Goal: Transaction & Acquisition: Purchase product/service

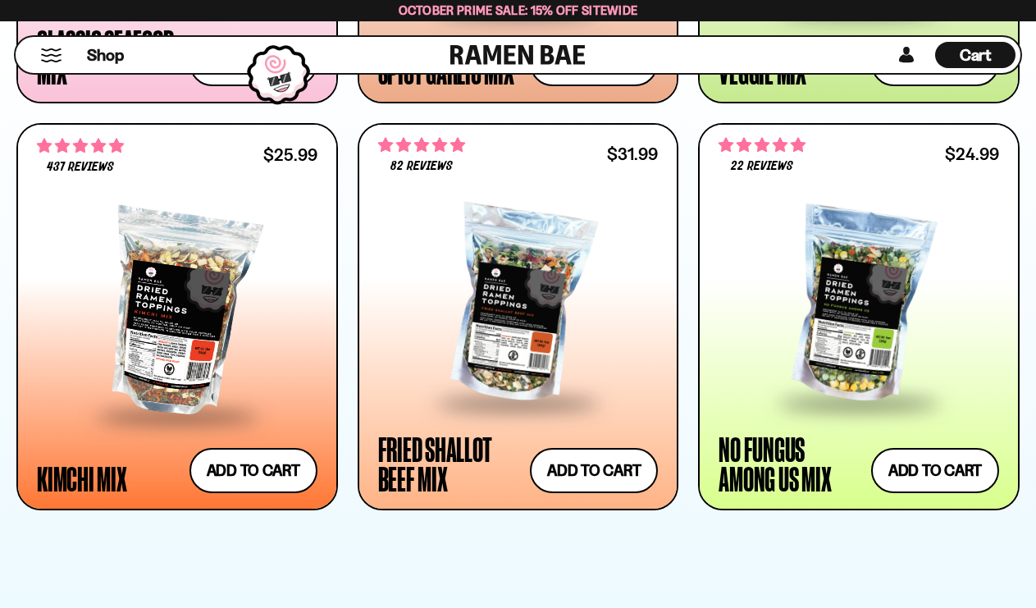
scroll to position [1313, 0]
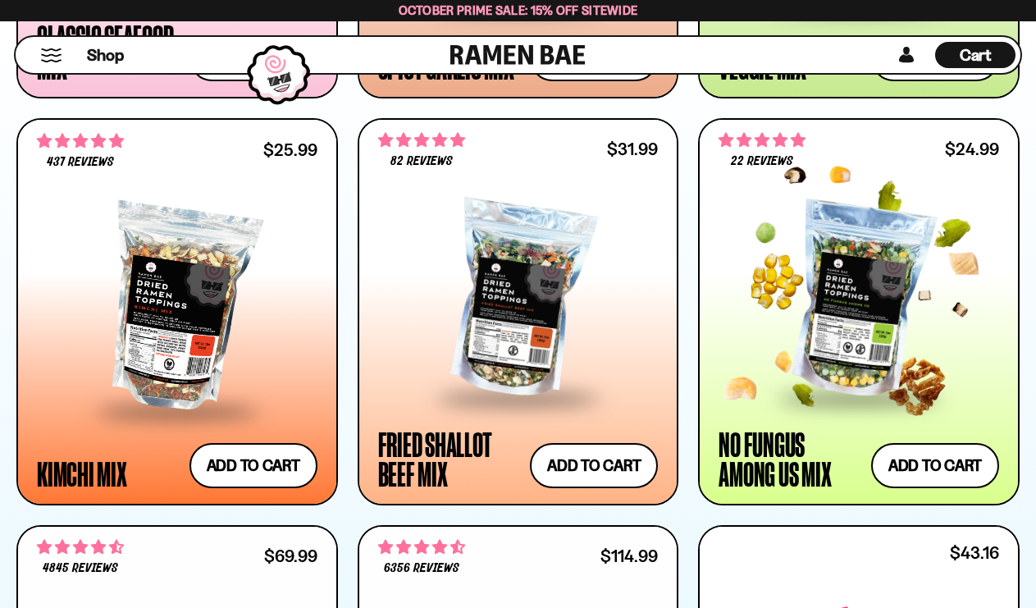
click at [894, 283] on div at bounding box center [859, 300] width 281 height 191
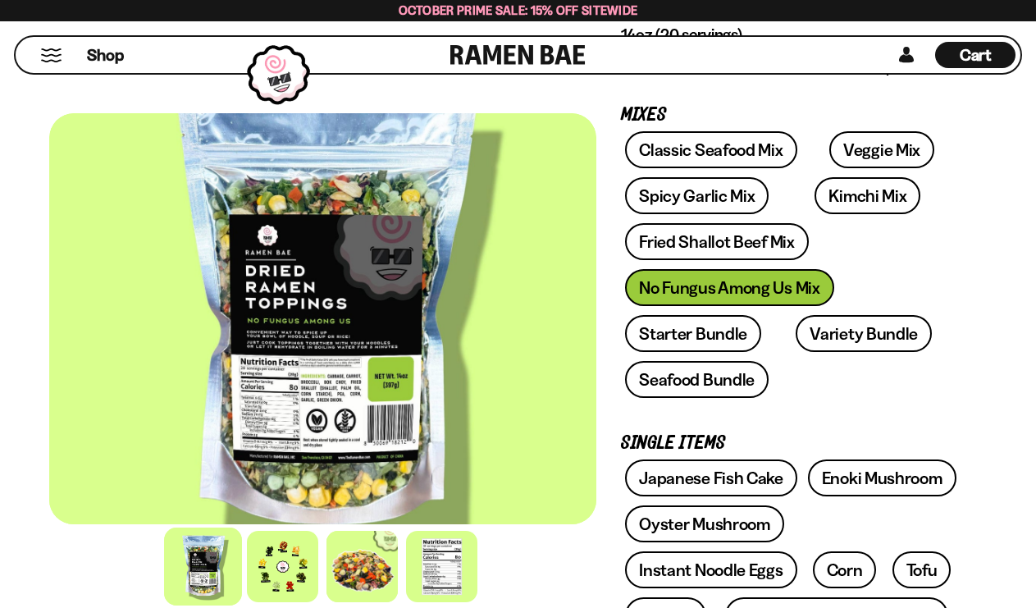
scroll to position [328, 0]
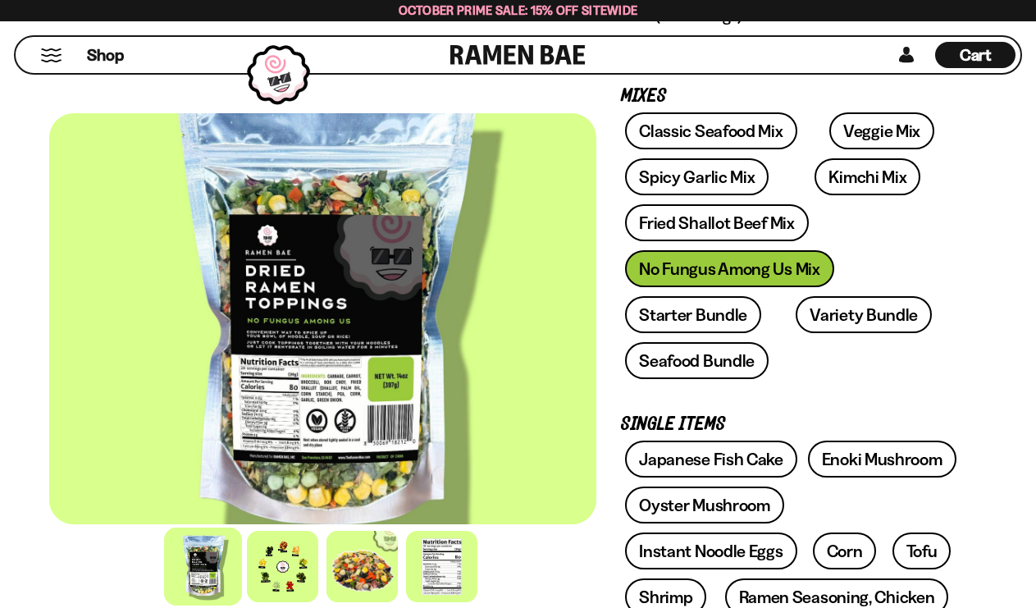
click at [290, 339] on div at bounding box center [322, 318] width 547 height 411
click at [320, 405] on div at bounding box center [322, 318] width 547 height 411
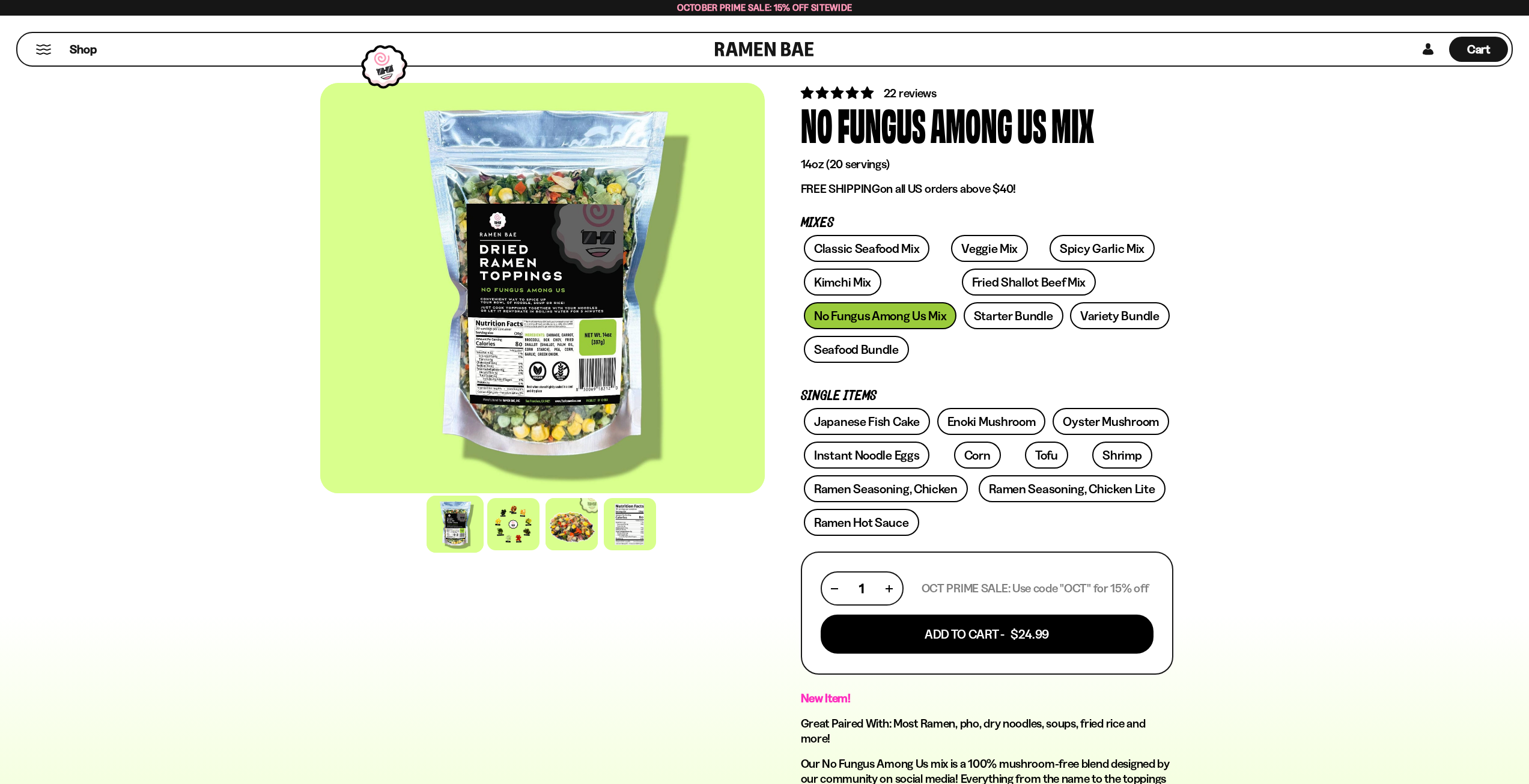
scroll to position [120, 0]
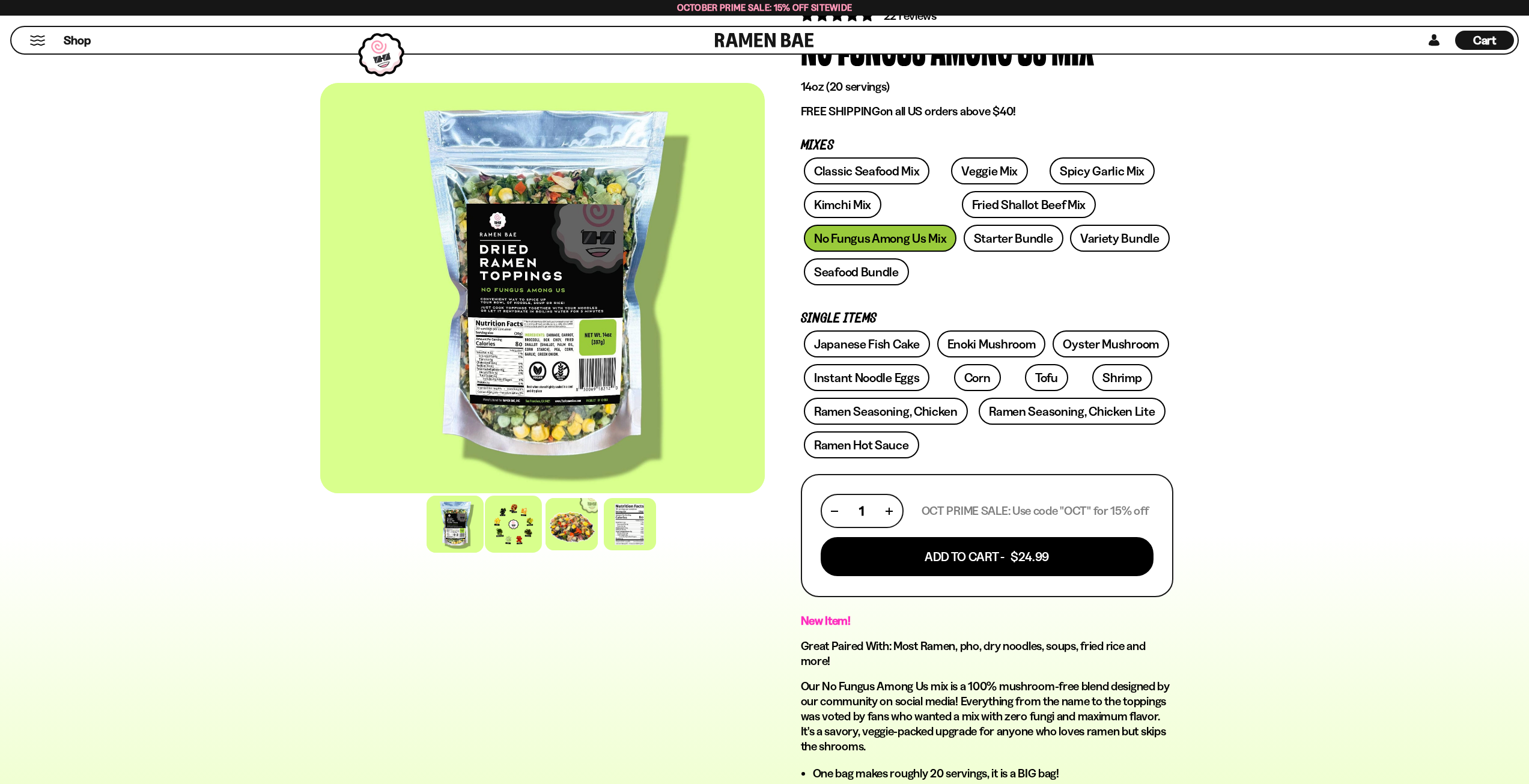
click at [515, 444] on div at bounding box center [513, 524] width 57 height 57
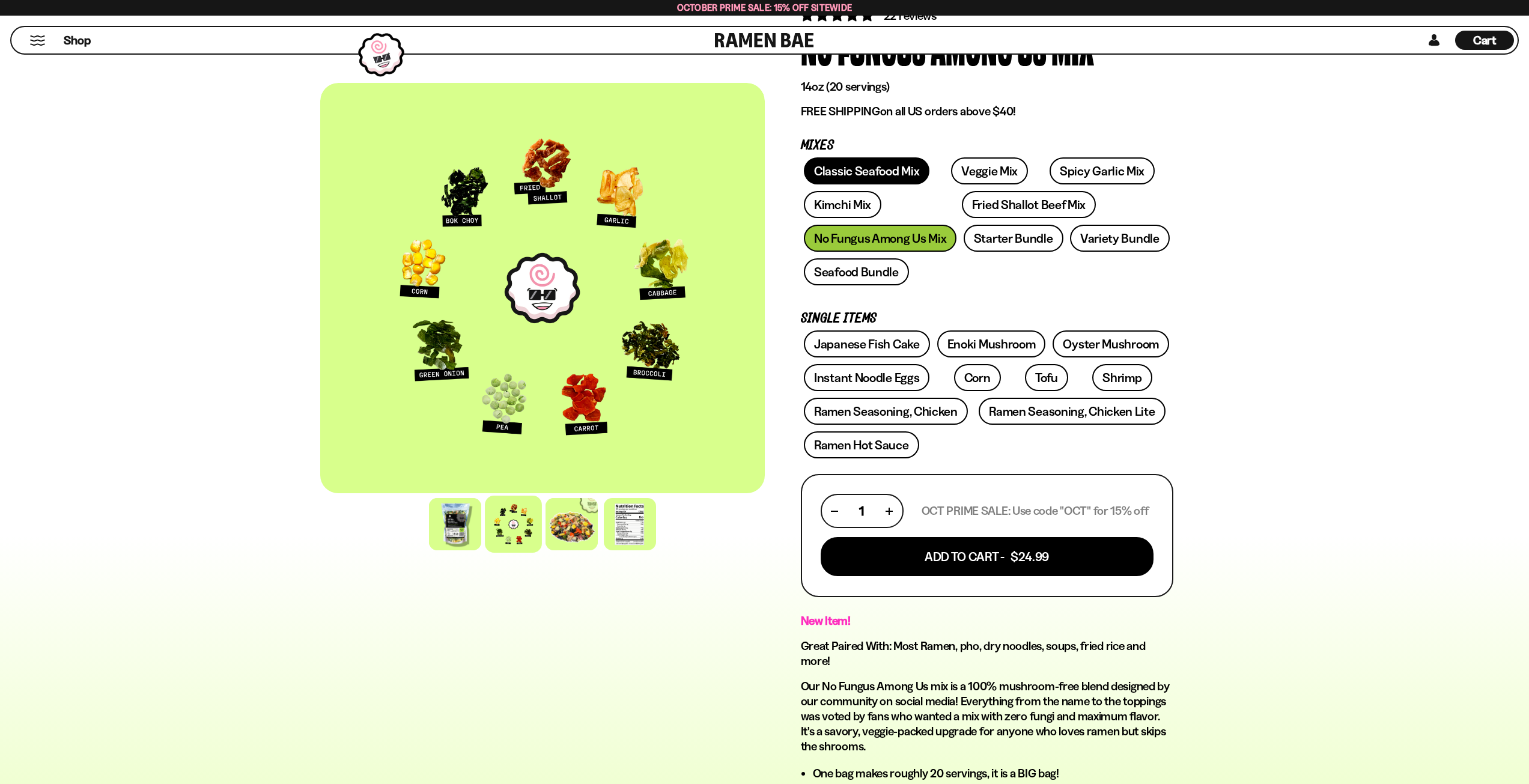
click at [759, 179] on link "Classic Seafood Mix" at bounding box center [866, 171] width 125 height 27
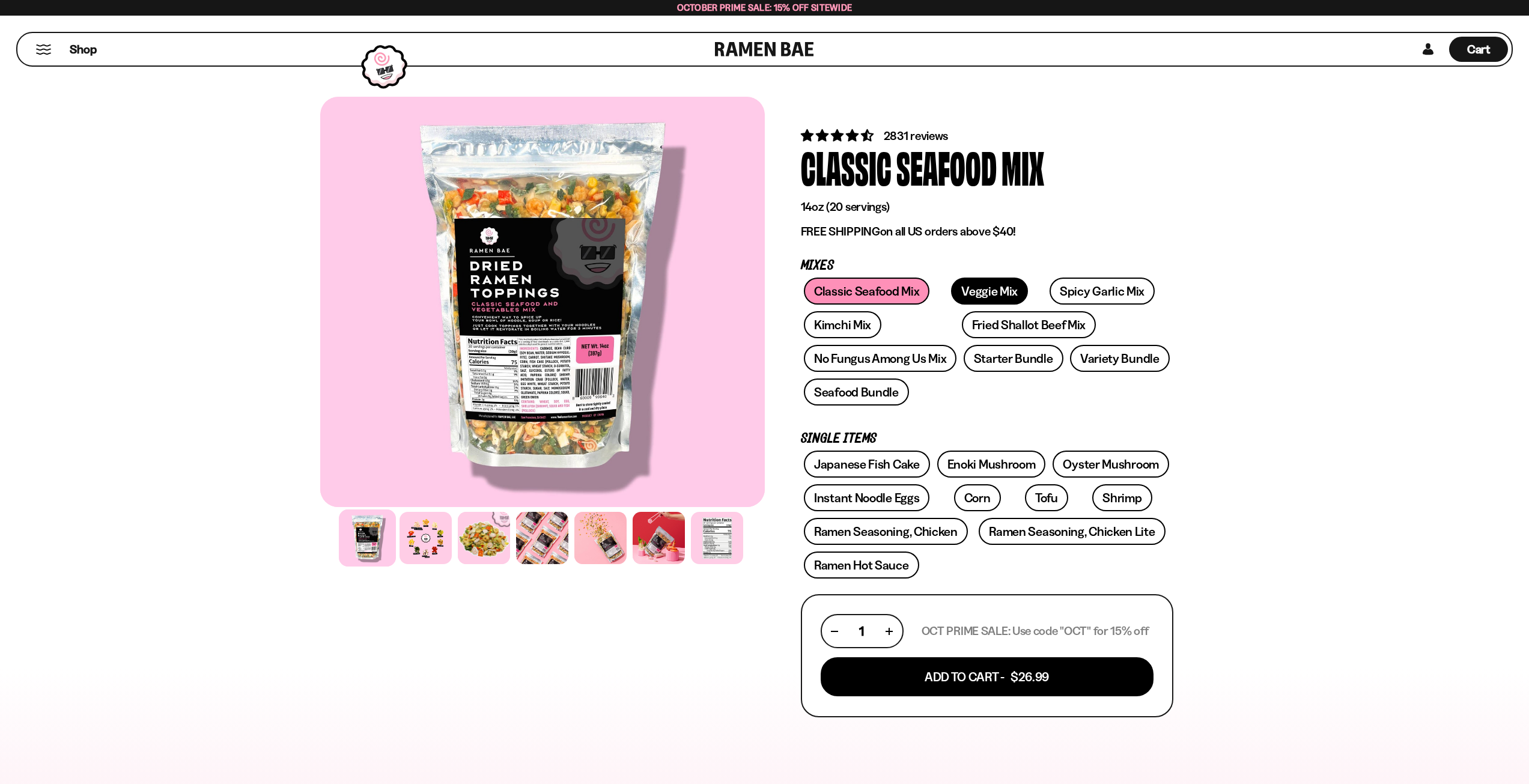
click at [978, 284] on link "Veggie Mix" at bounding box center [989, 291] width 77 height 27
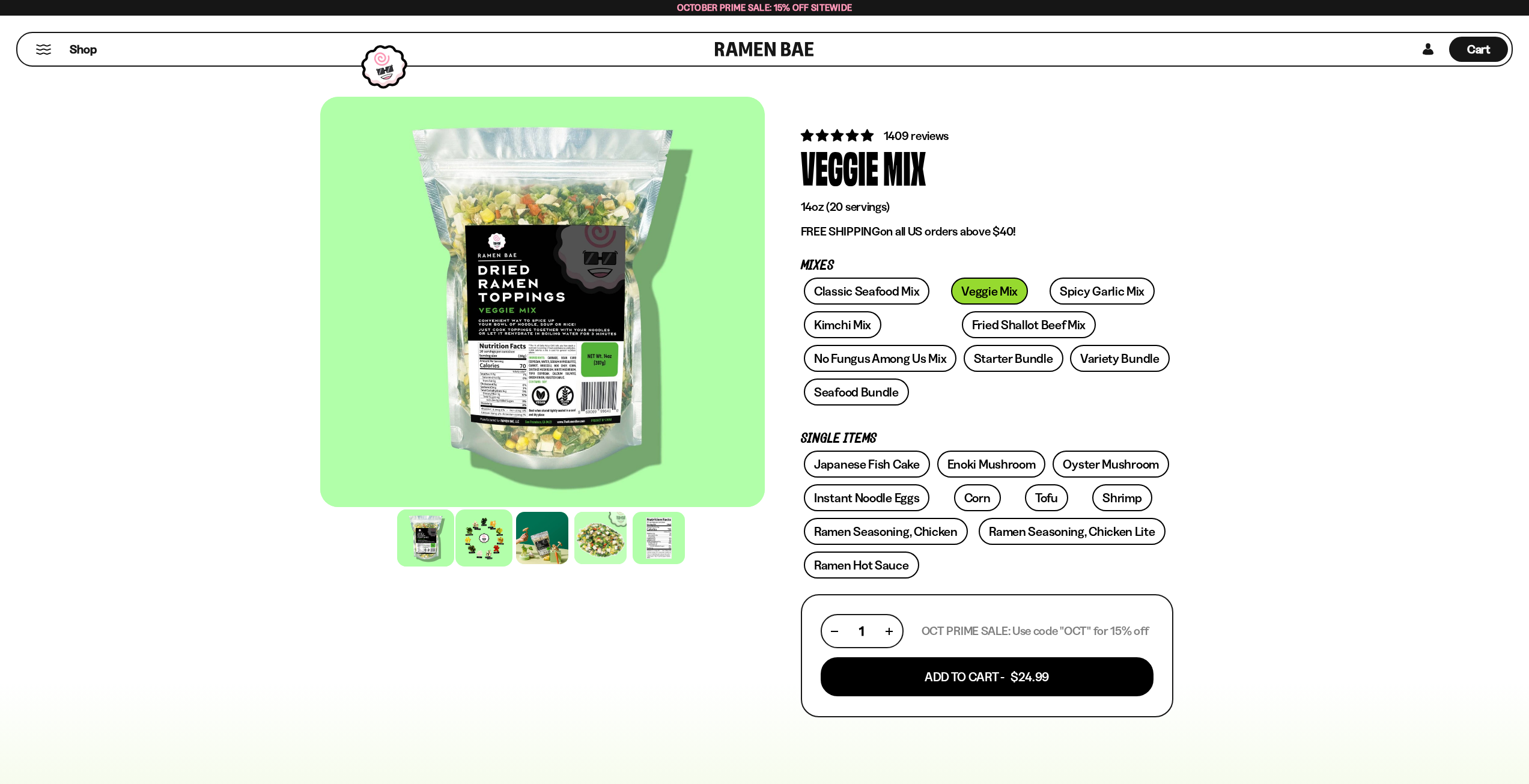
click at [491, 531] on div at bounding box center [484, 538] width 57 height 57
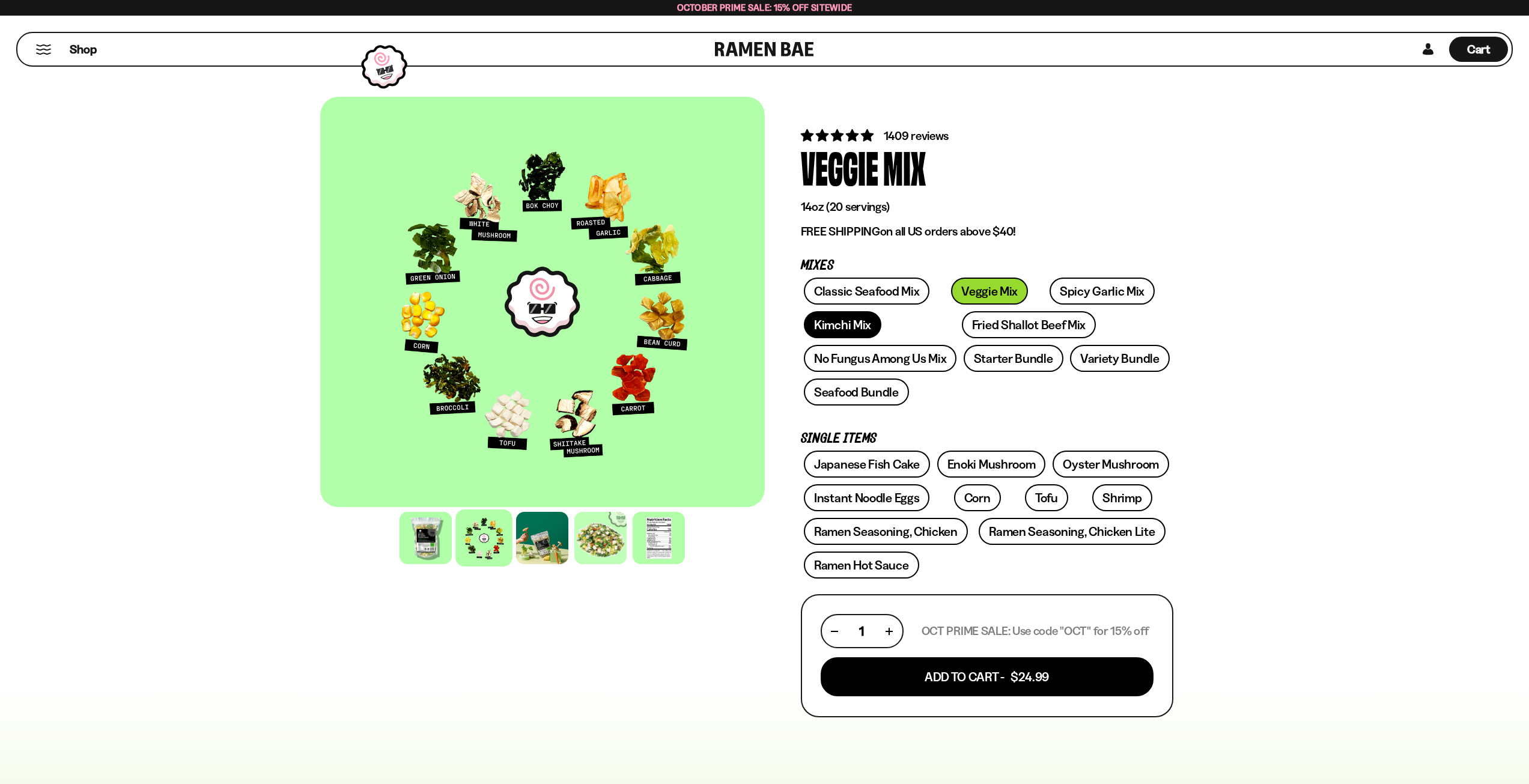
click at [840, 323] on link "Kimchi Mix" at bounding box center [843, 324] width 78 height 27
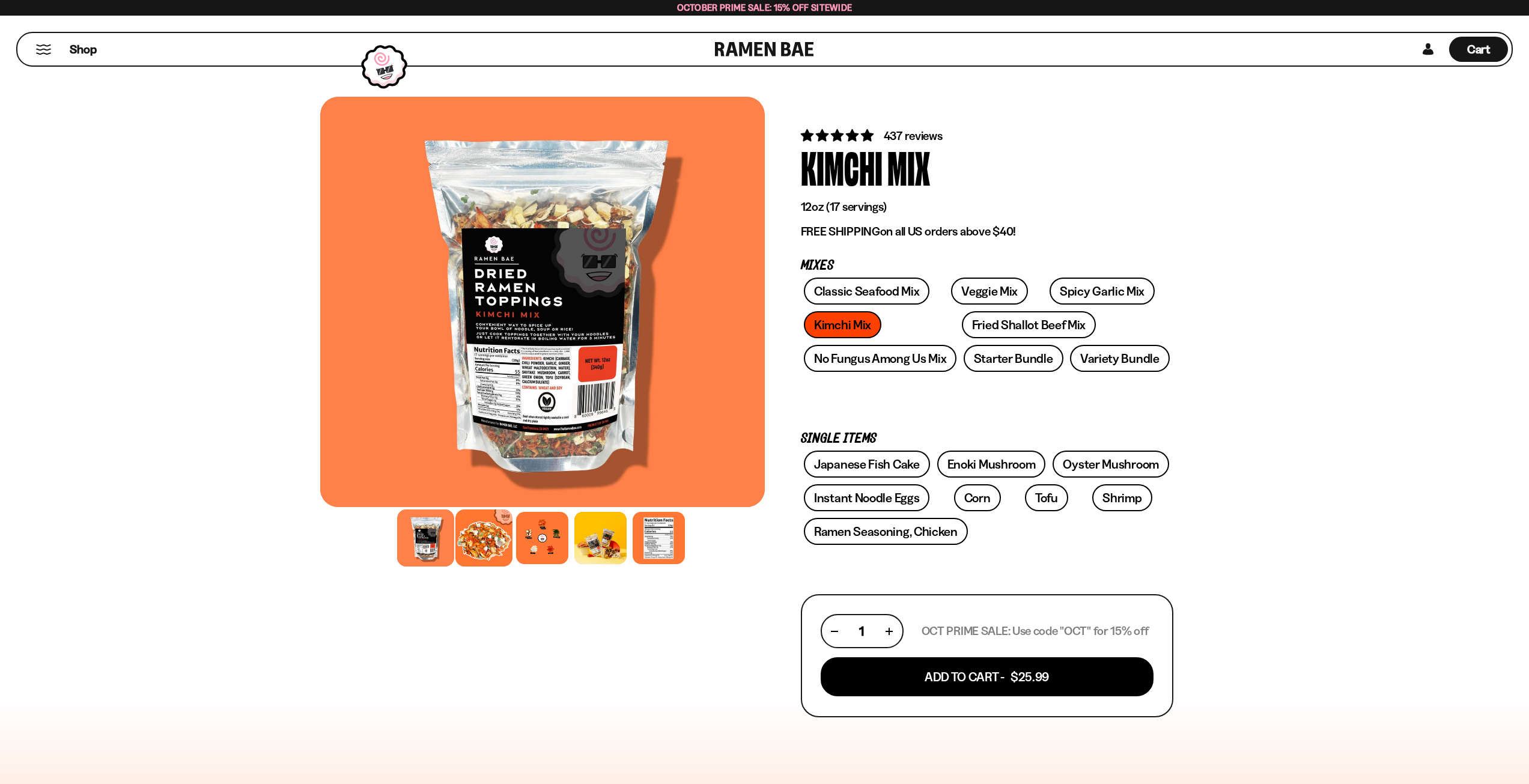
click at [477, 533] on div at bounding box center [484, 538] width 57 height 57
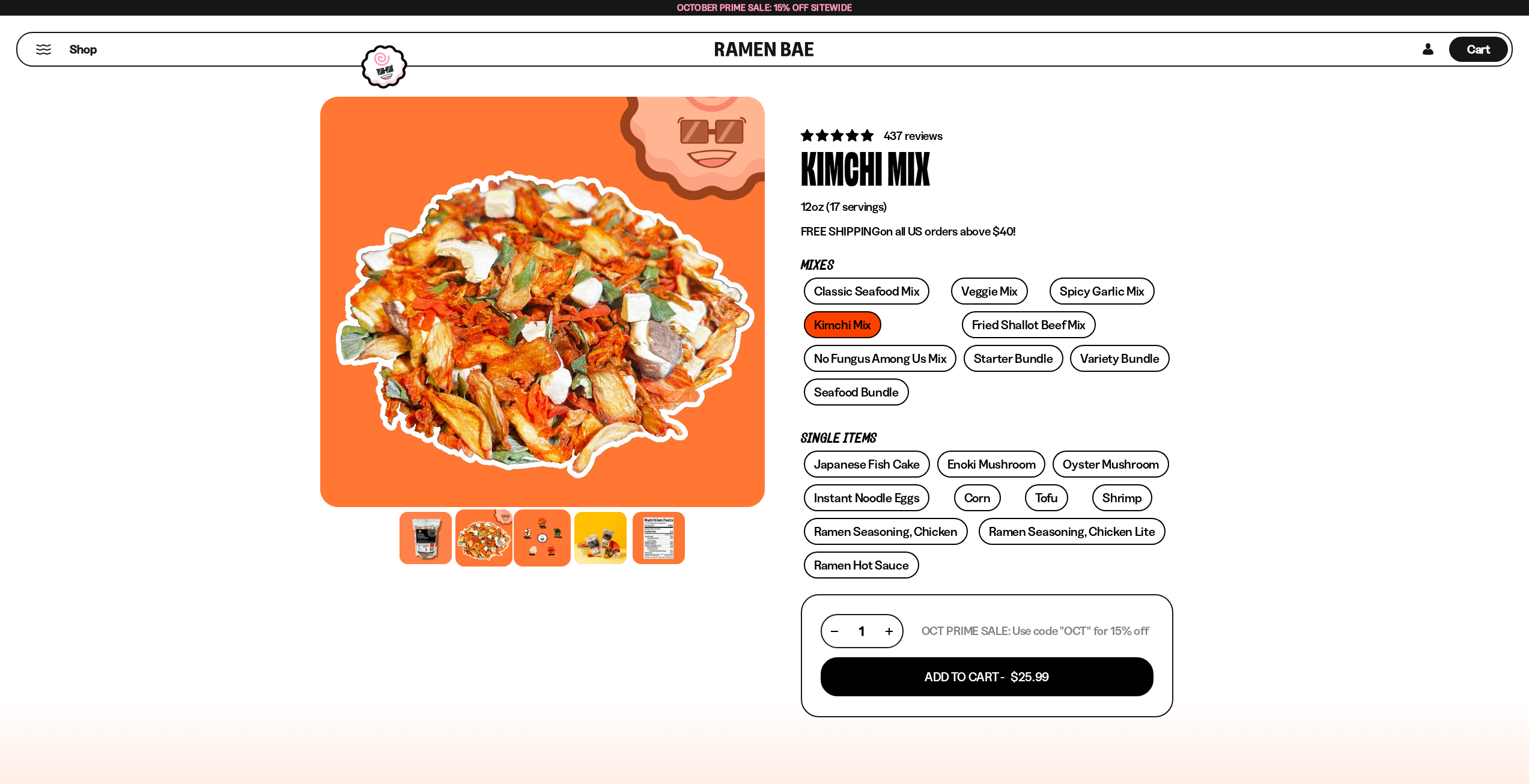
click at [551, 537] on div at bounding box center [543, 538] width 57 height 57
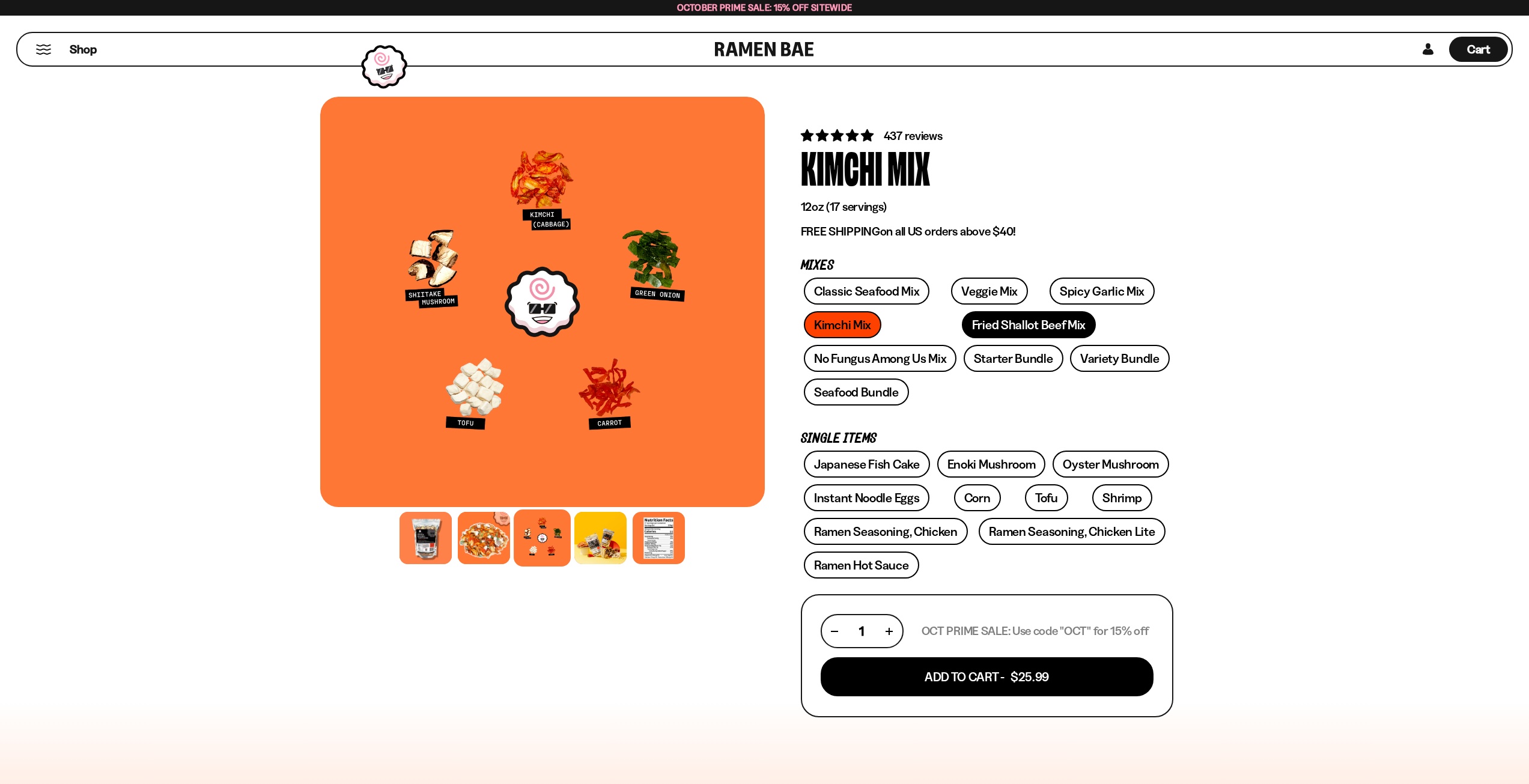
click at [962, 329] on link "Fried Shallot Beef Mix" at bounding box center [1029, 324] width 134 height 27
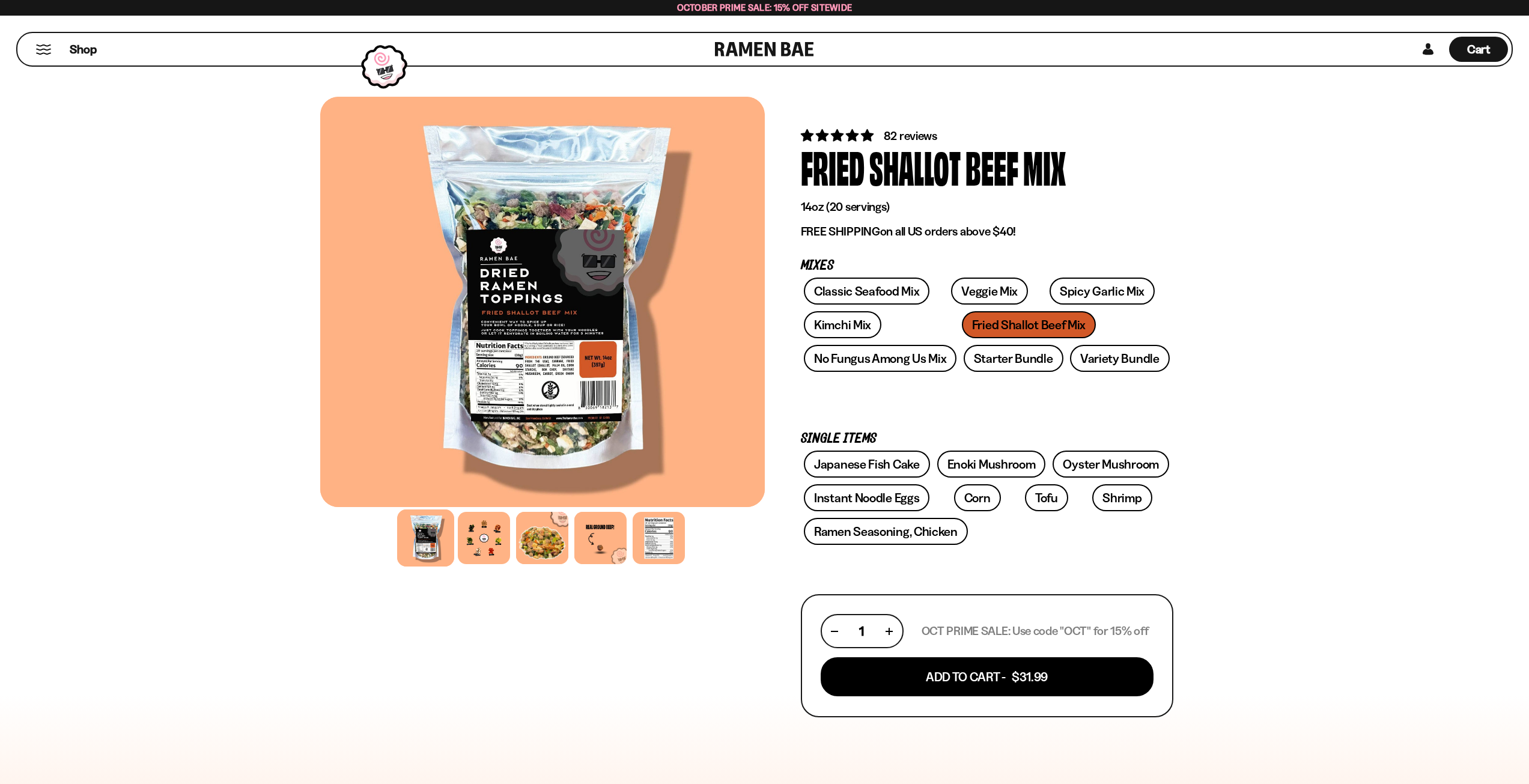
click at [502, 510] on div at bounding box center [542, 538] width 444 height 59
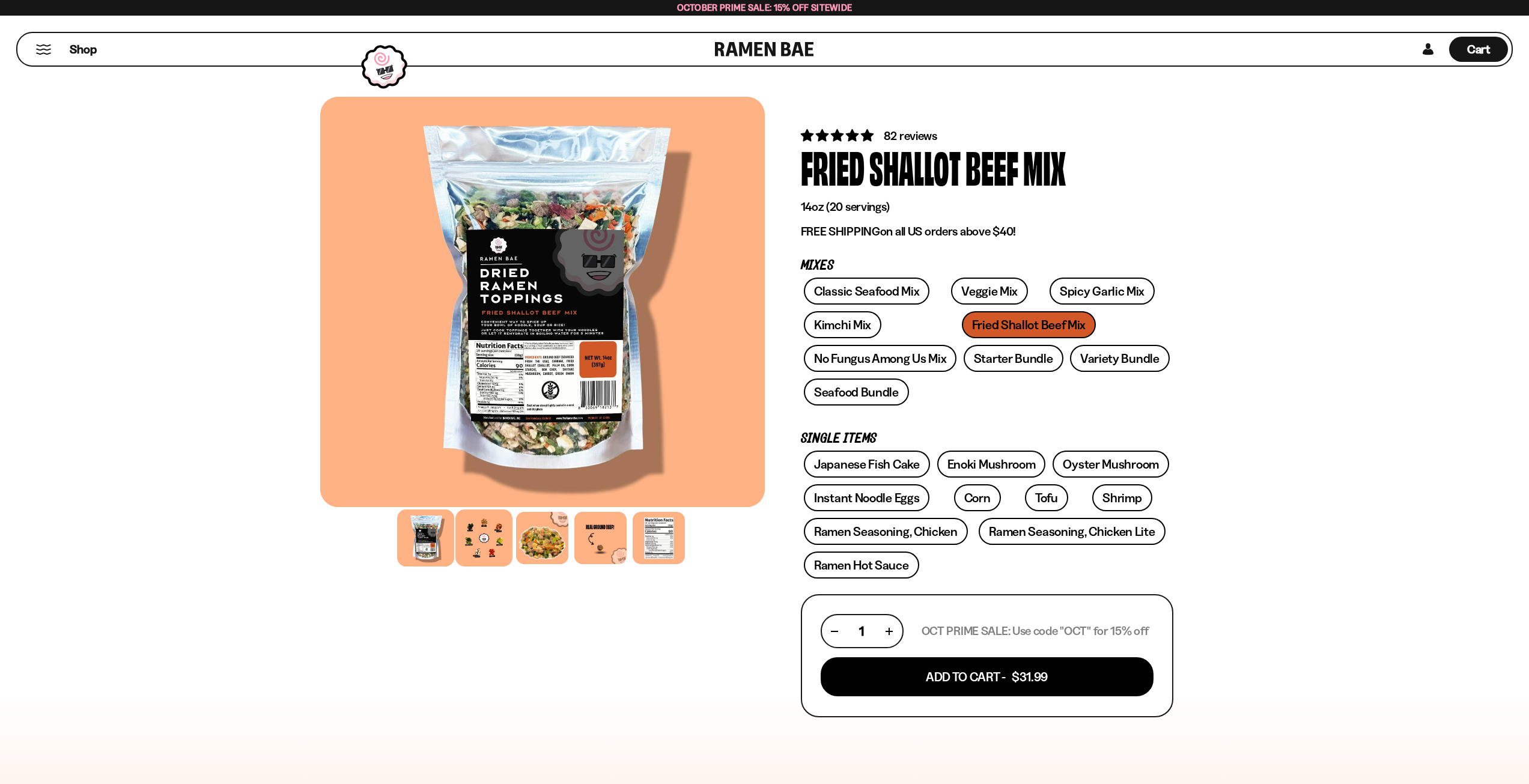
click at [496, 522] on div at bounding box center [484, 538] width 57 height 57
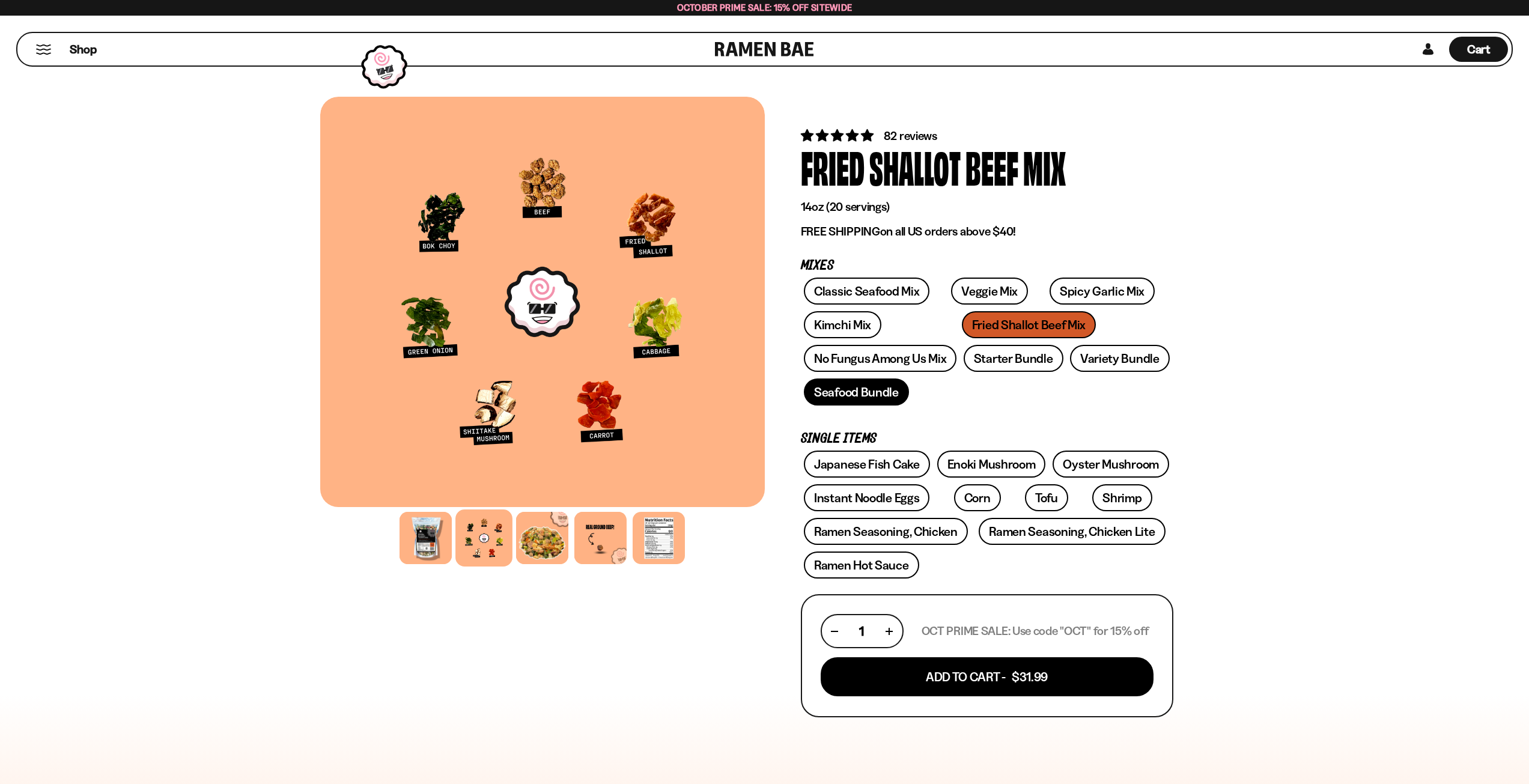
click at [872, 402] on link "Seafood Bundle" at bounding box center [857, 392] width 105 height 27
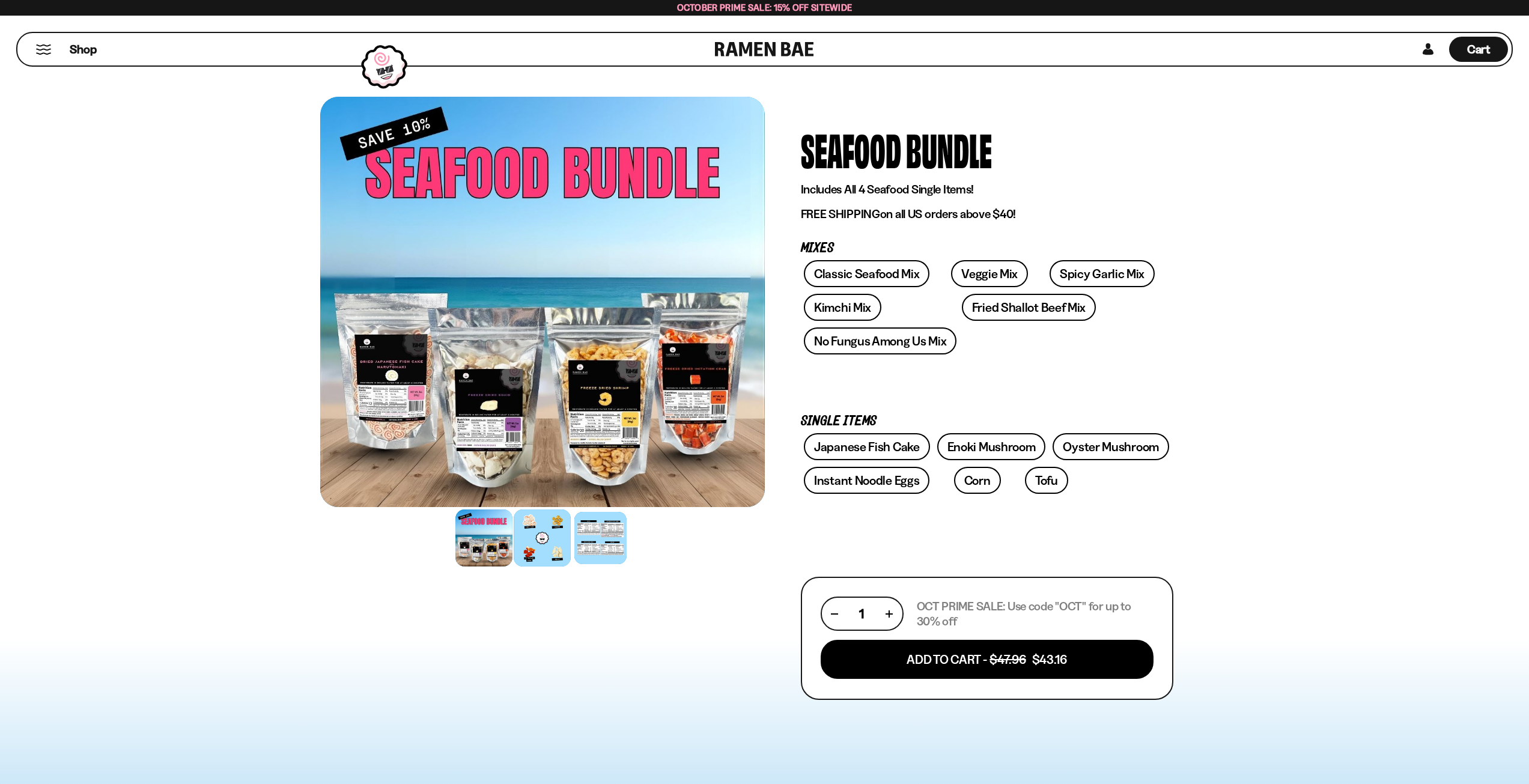
click at [537, 550] on div at bounding box center [543, 538] width 57 height 57
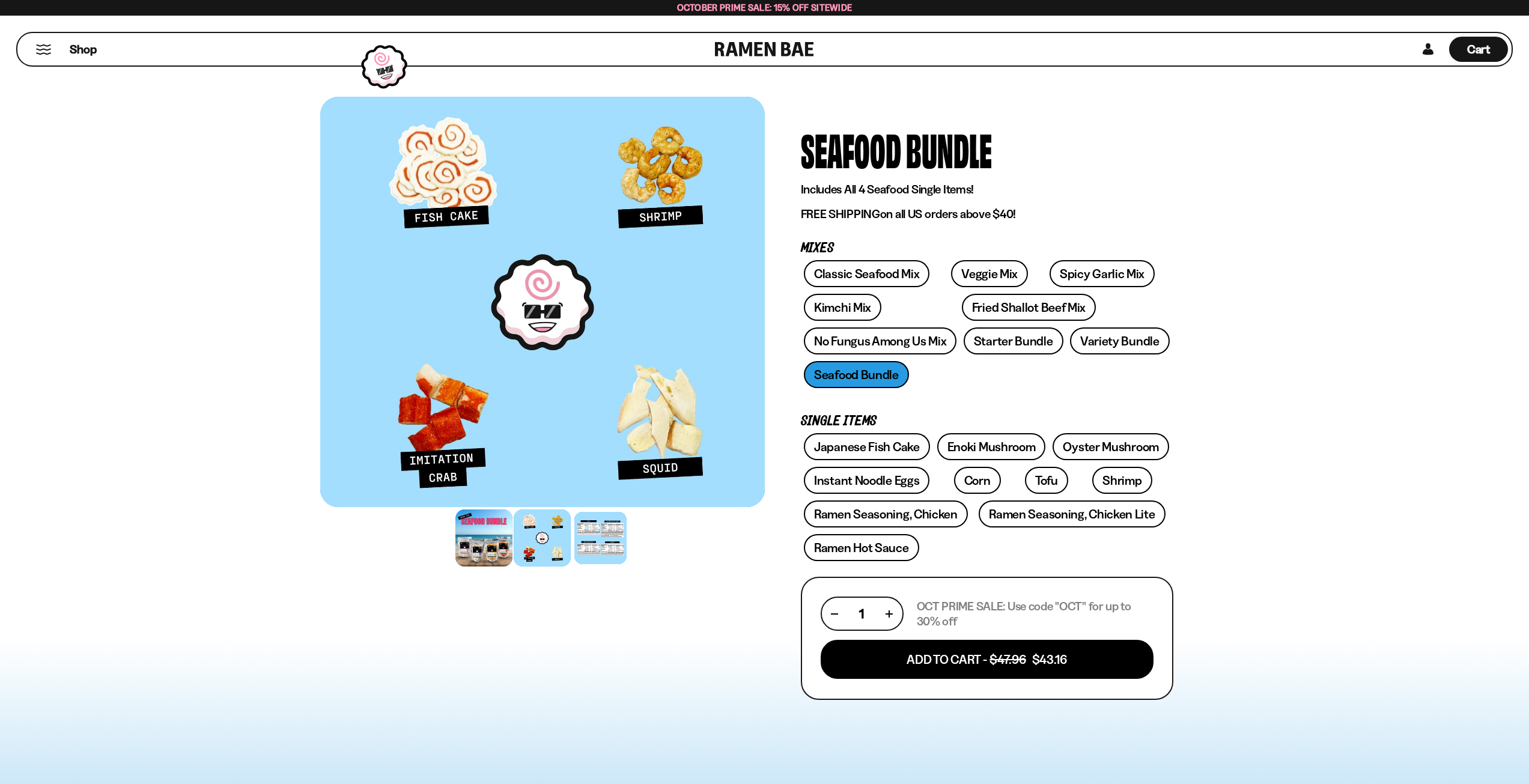
click at [490, 544] on div at bounding box center [484, 538] width 57 height 57
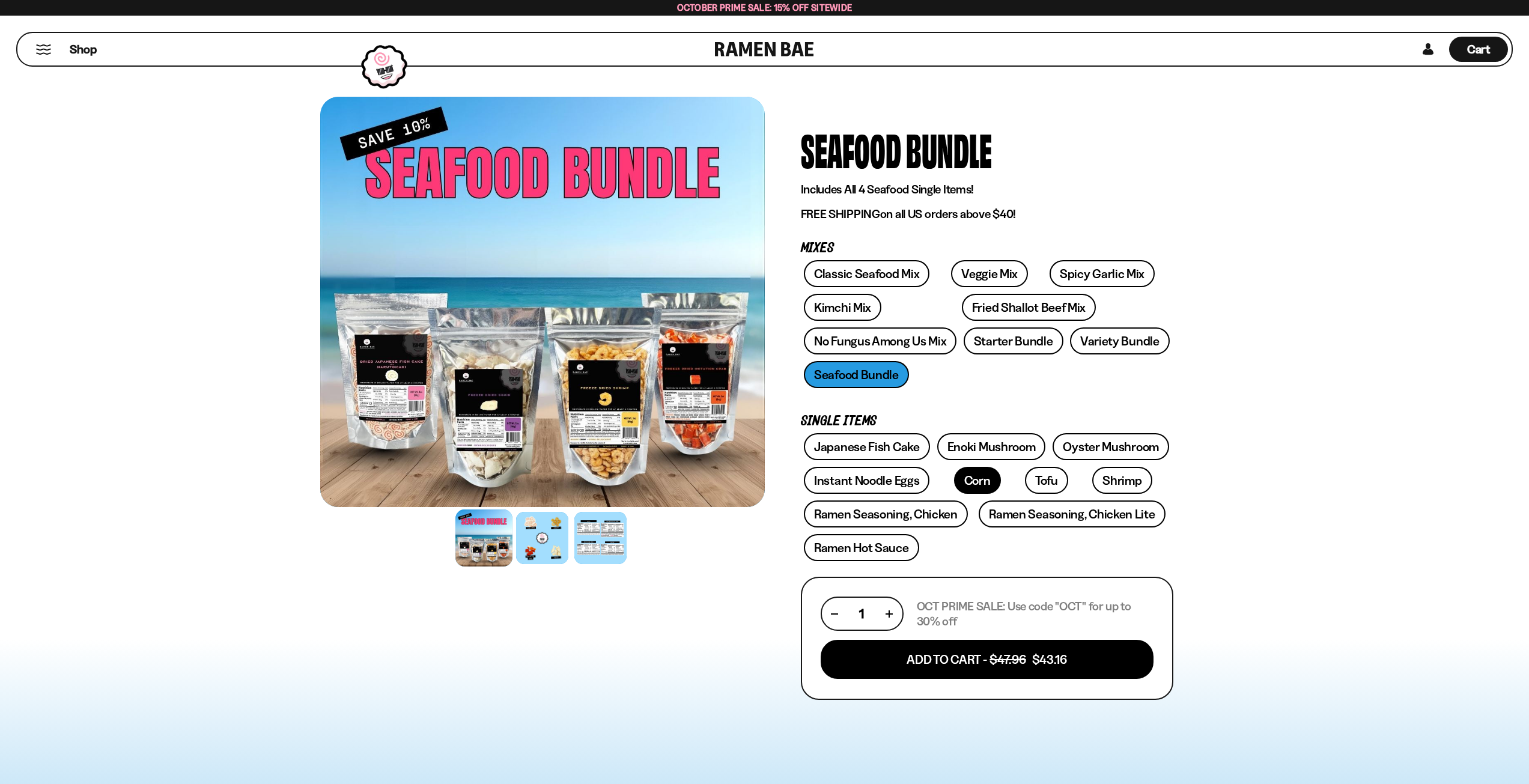
click at [970, 479] on link "Corn" at bounding box center [978, 480] width 47 height 27
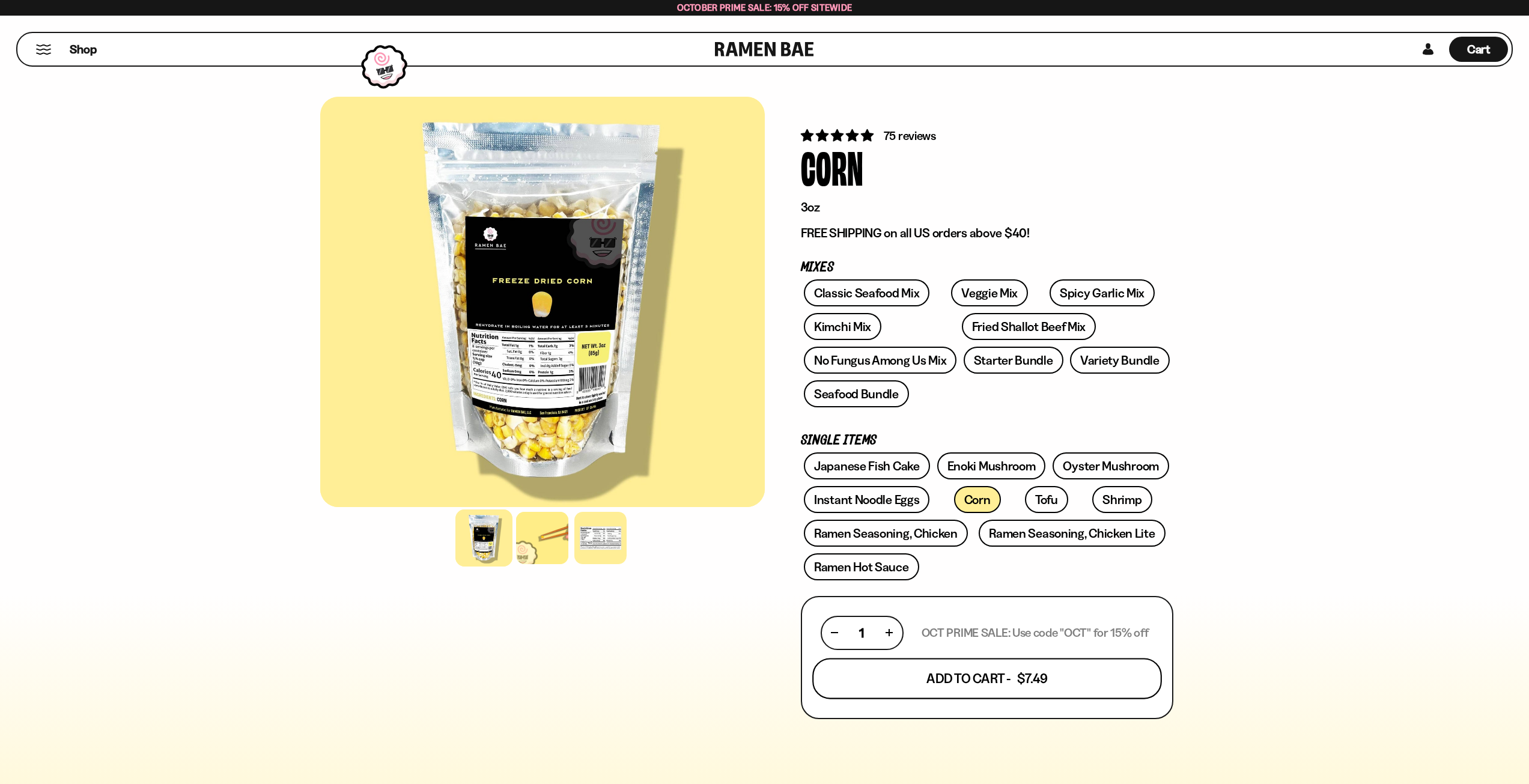
click at [1058, 675] on button "Add To Cart - $7.49" at bounding box center [987, 678] width 350 height 41
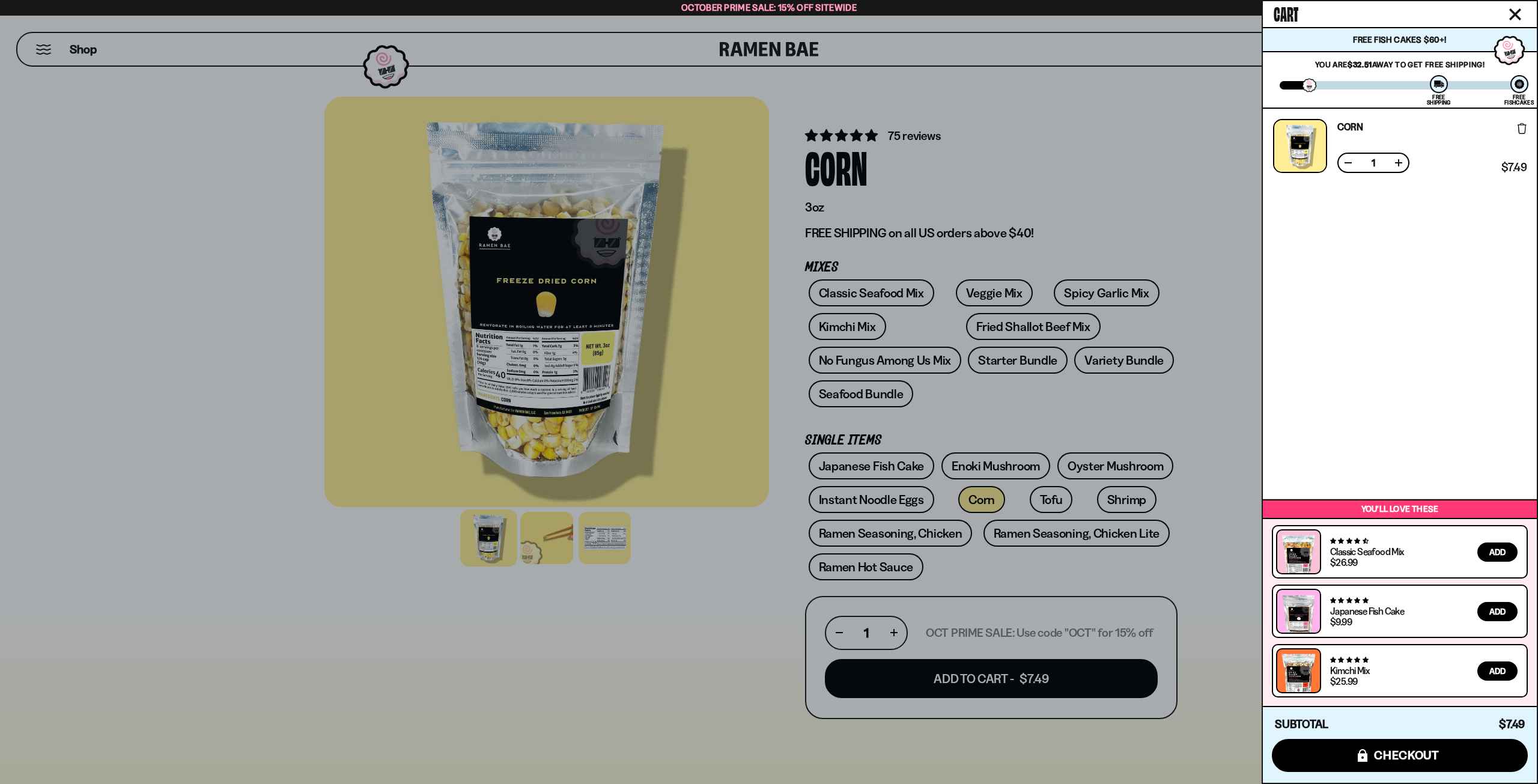
click at [1138, 490] on div at bounding box center [769, 392] width 1538 height 784
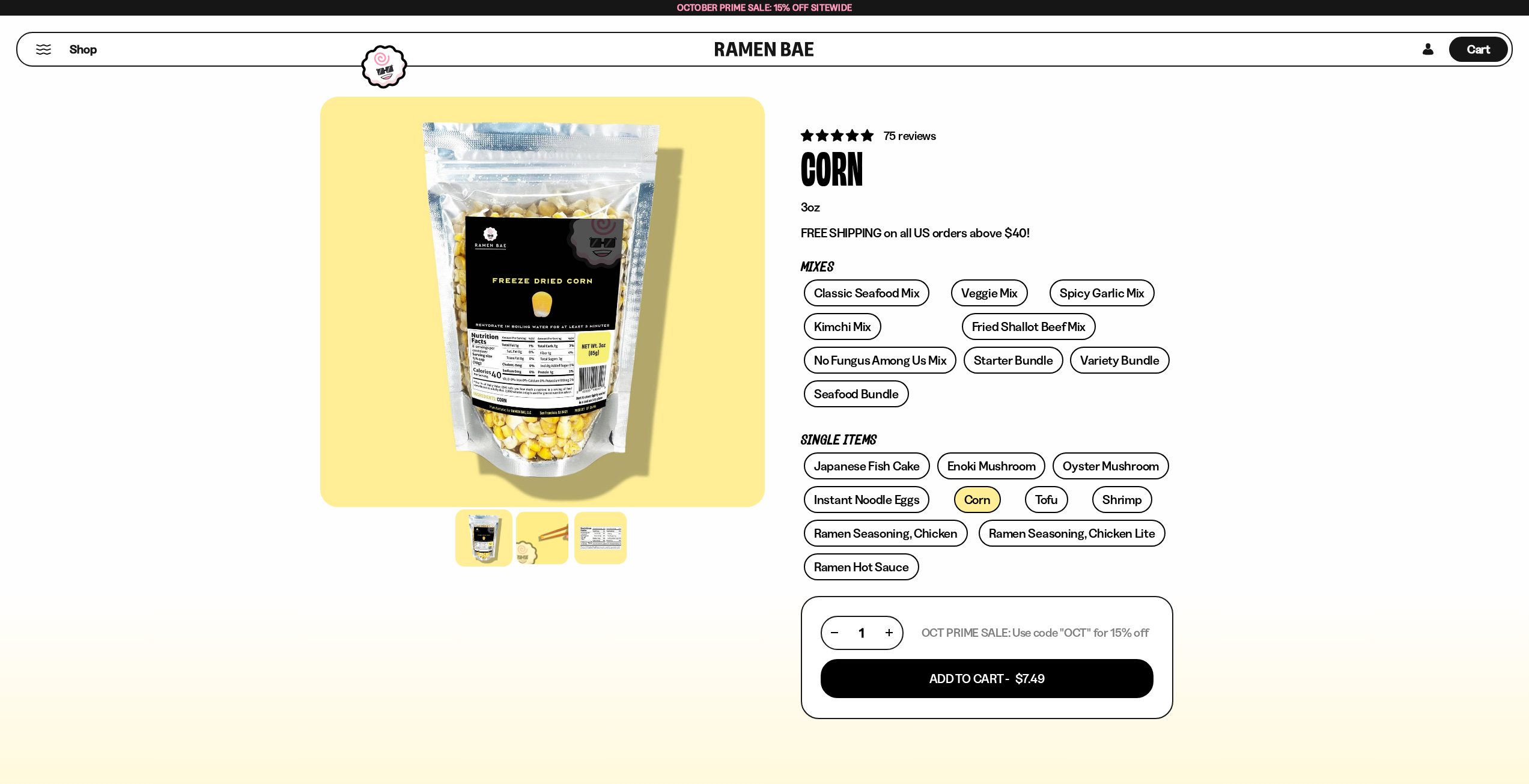
click at [1093, 497] on link "Shrimp" at bounding box center [1122, 499] width 59 height 27
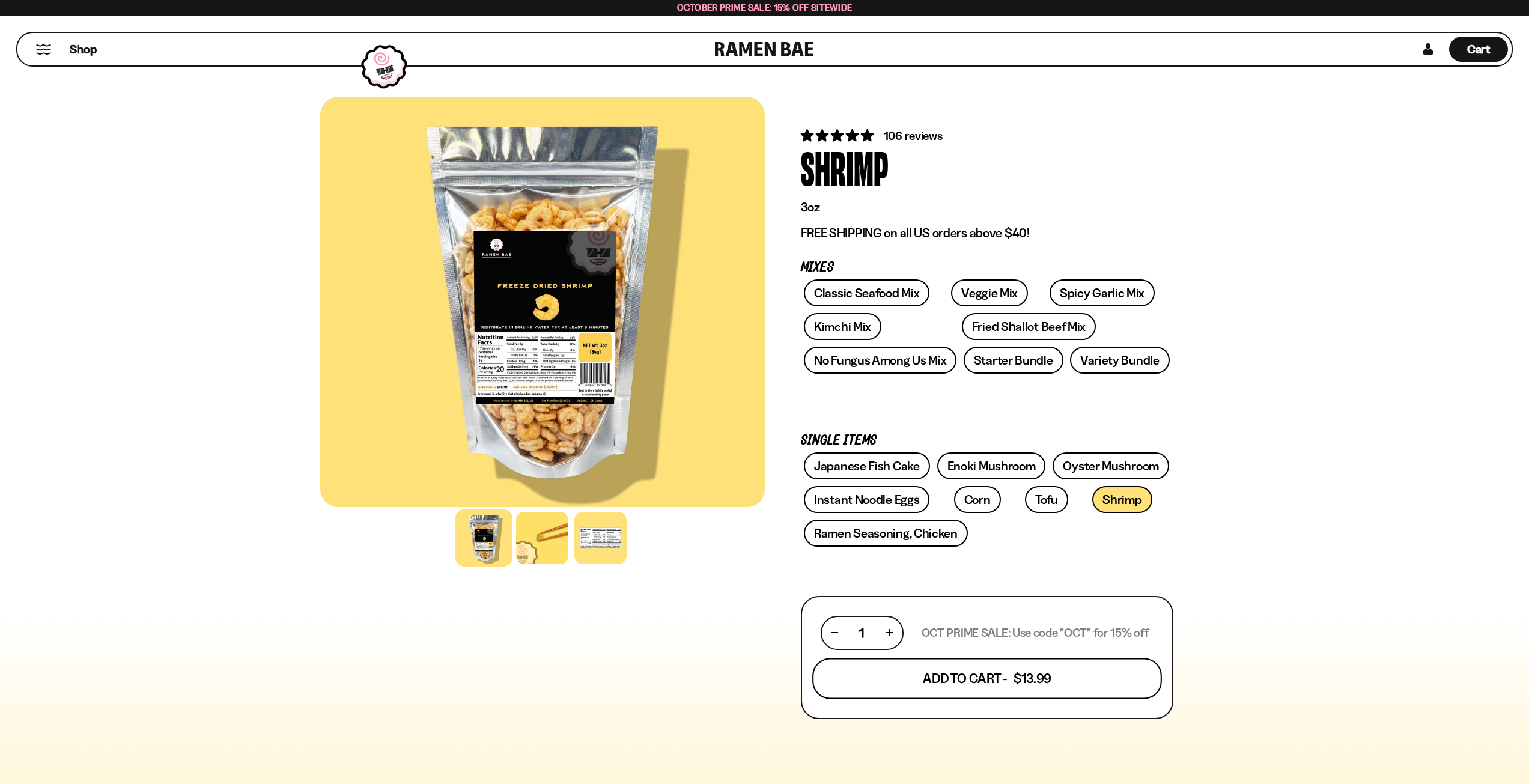
click at [1027, 678] on button "Add To Cart - $13.99" at bounding box center [987, 678] width 350 height 41
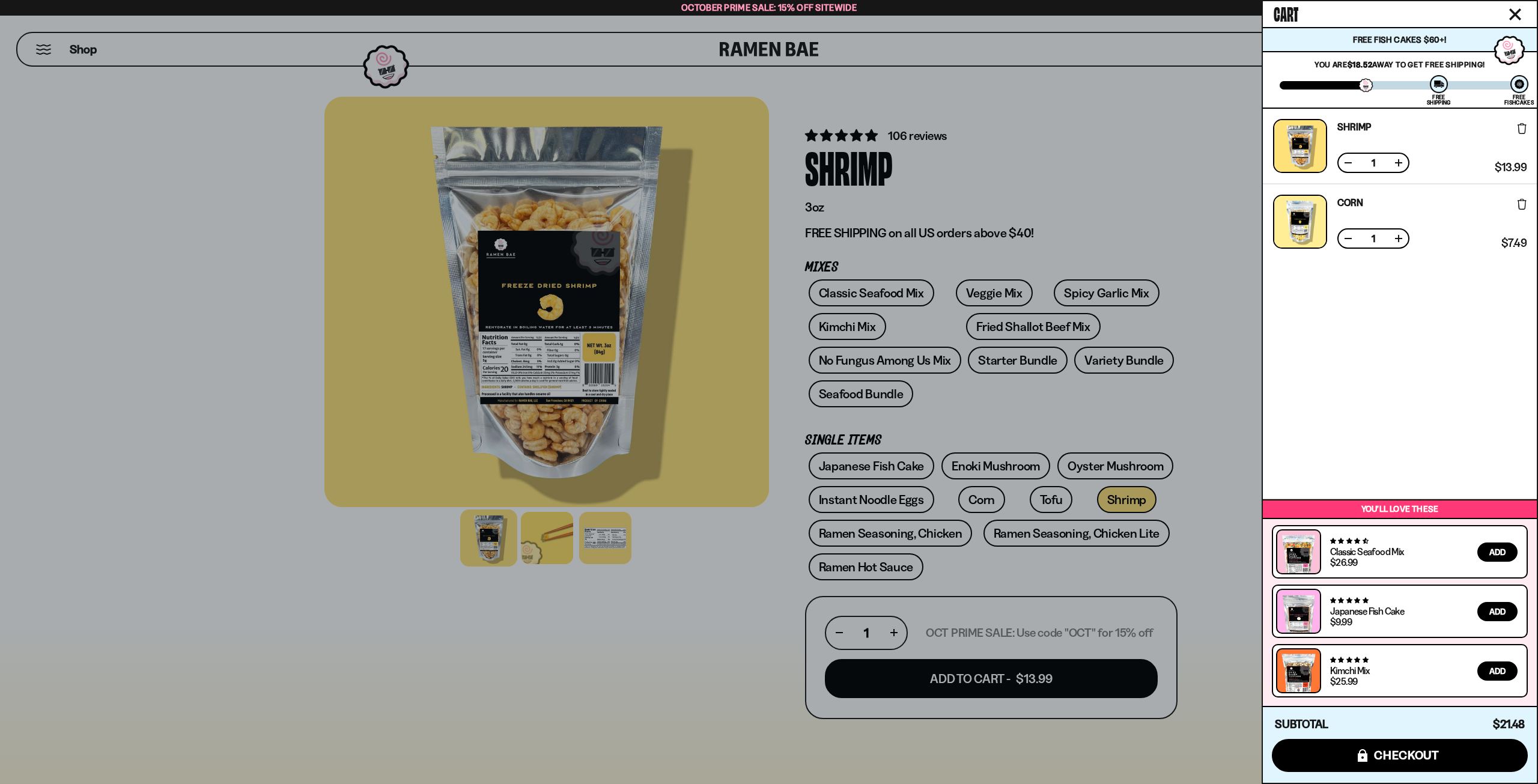
click at [913, 526] on div at bounding box center [769, 392] width 1538 height 784
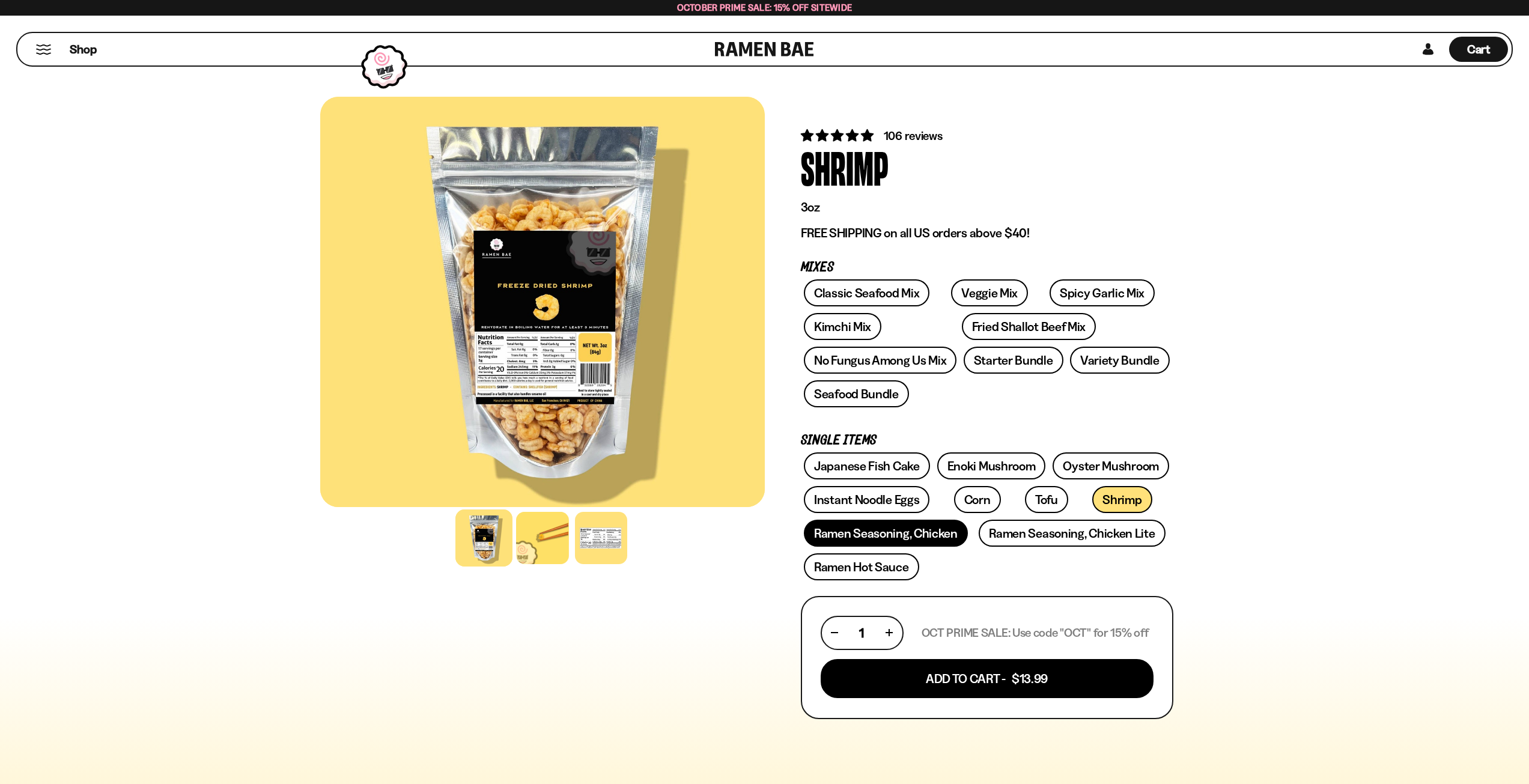
click at [912, 528] on link "Ramen Seasoning, Chicken" at bounding box center [886, 533] width 164 height 27
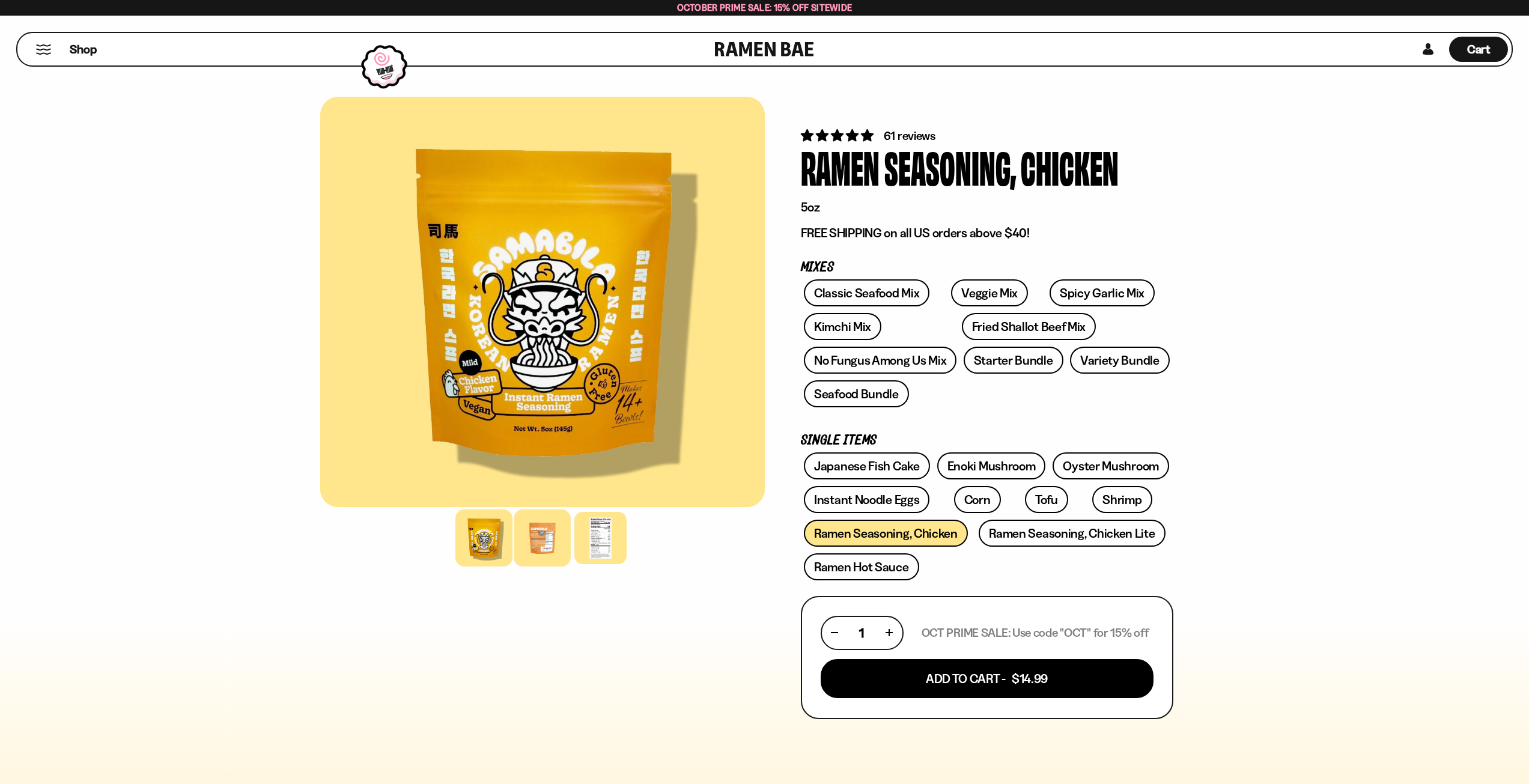
click at [562, 541] on div at bounding box center [543, 538] width 57 height 57
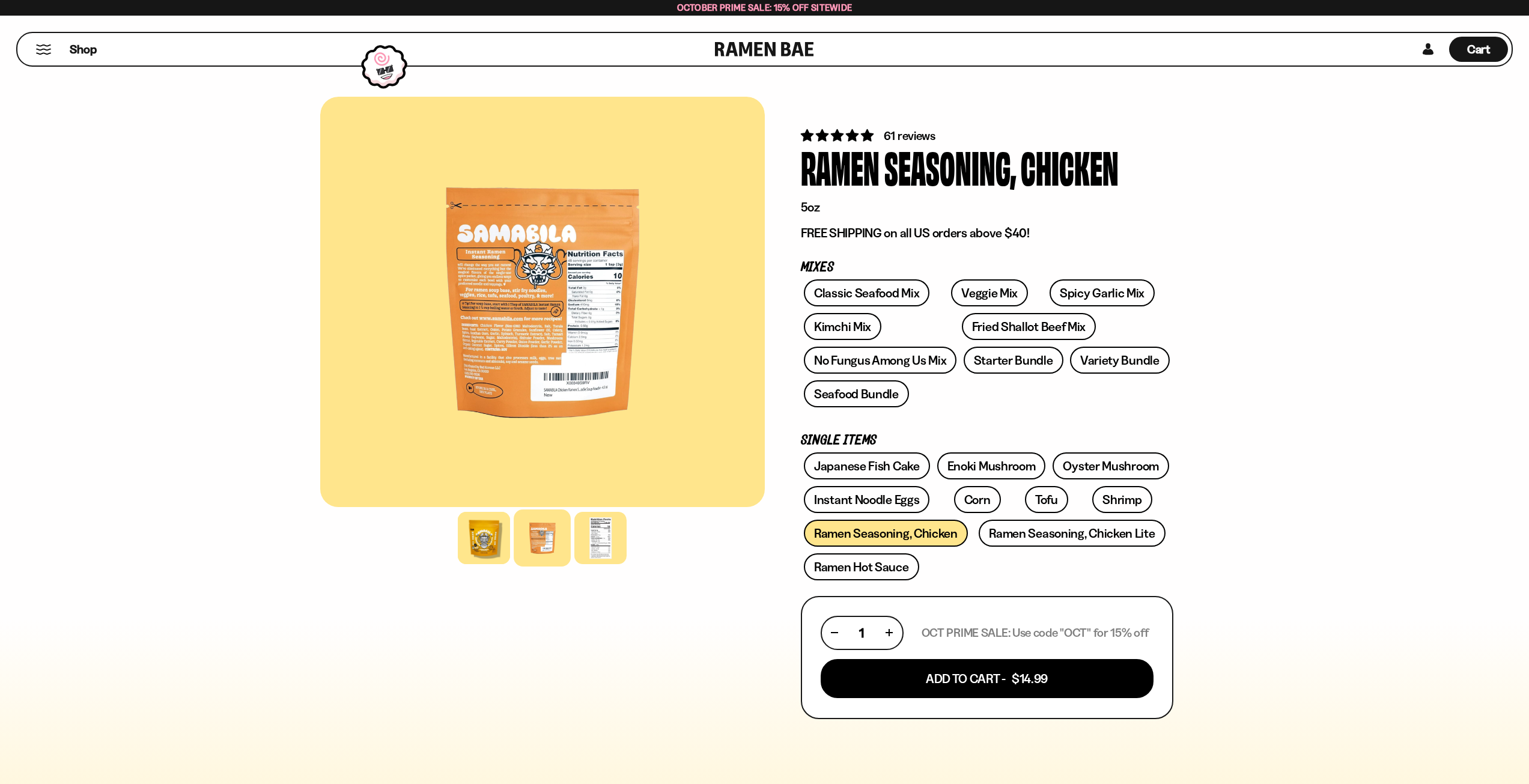
click at [507, 373] on div at bounding box center [542, 302] width 444 height 410
click at [865, 574] on link "Ramen Hot Sauce" at bounding box center [862, 567] width 116 height 27
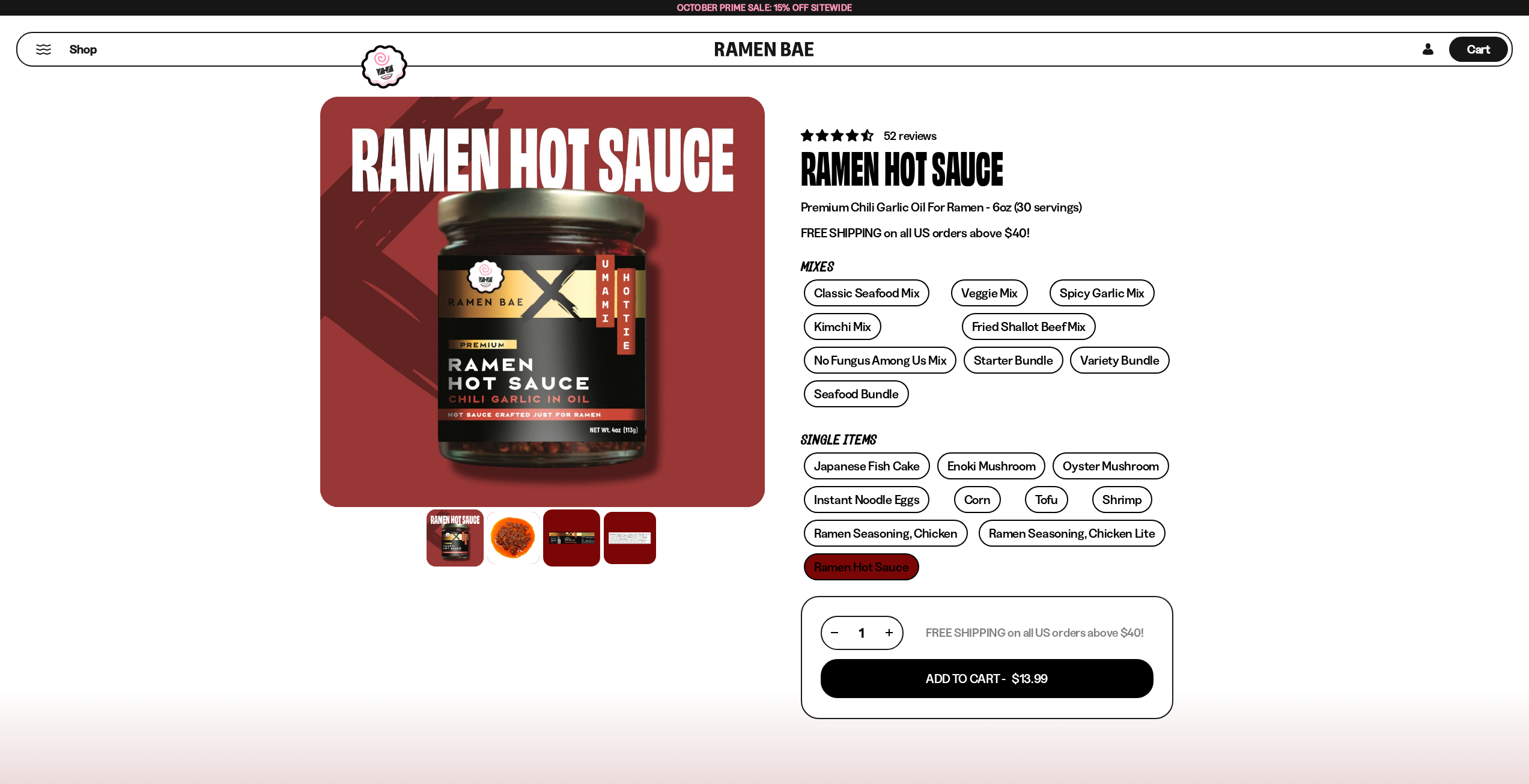
click at [566, 537] on div at bounding box center [572, 538] width 57 height 57
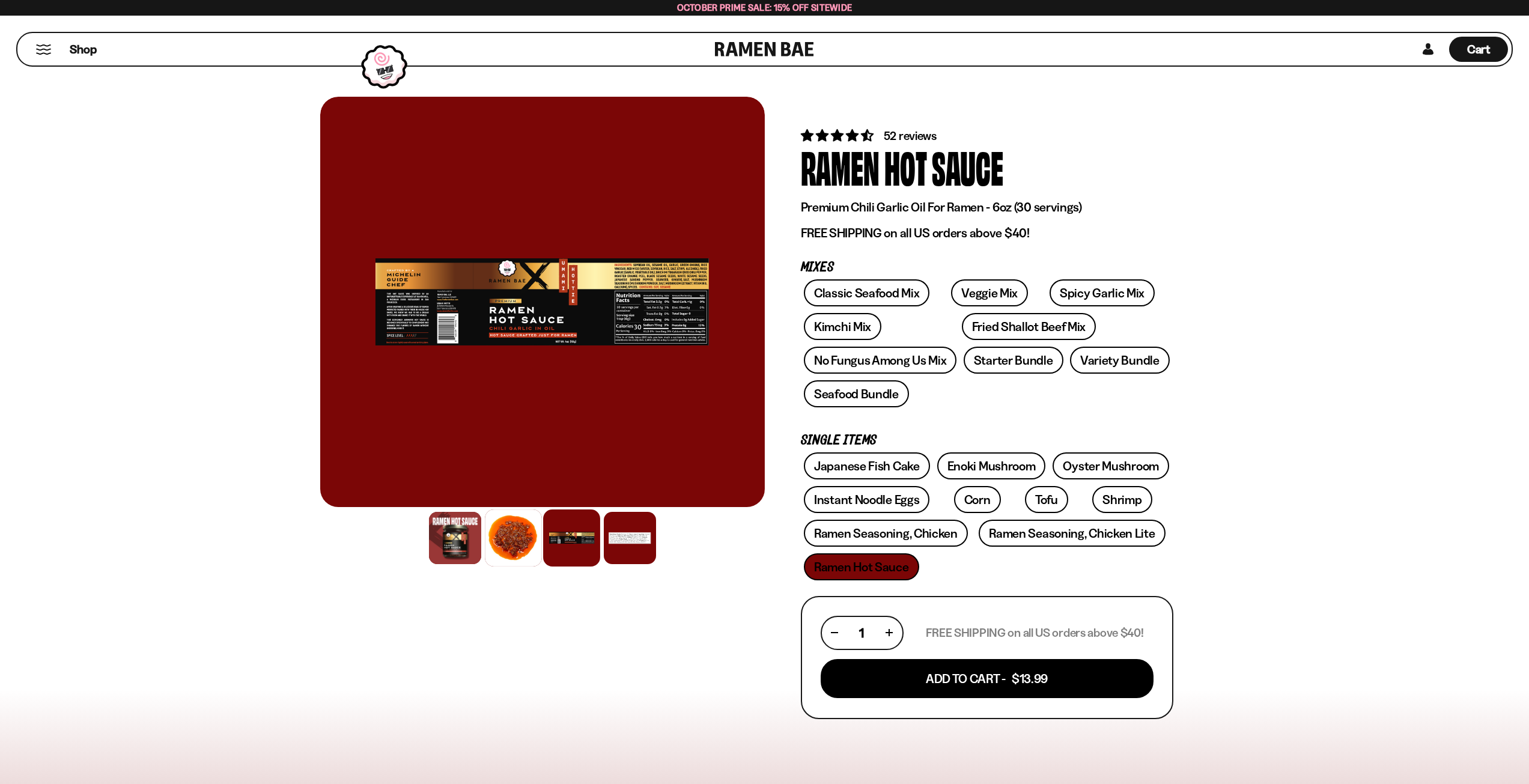
click at [539, 540] on div at bounding box center [513, 538] width 57 height 57
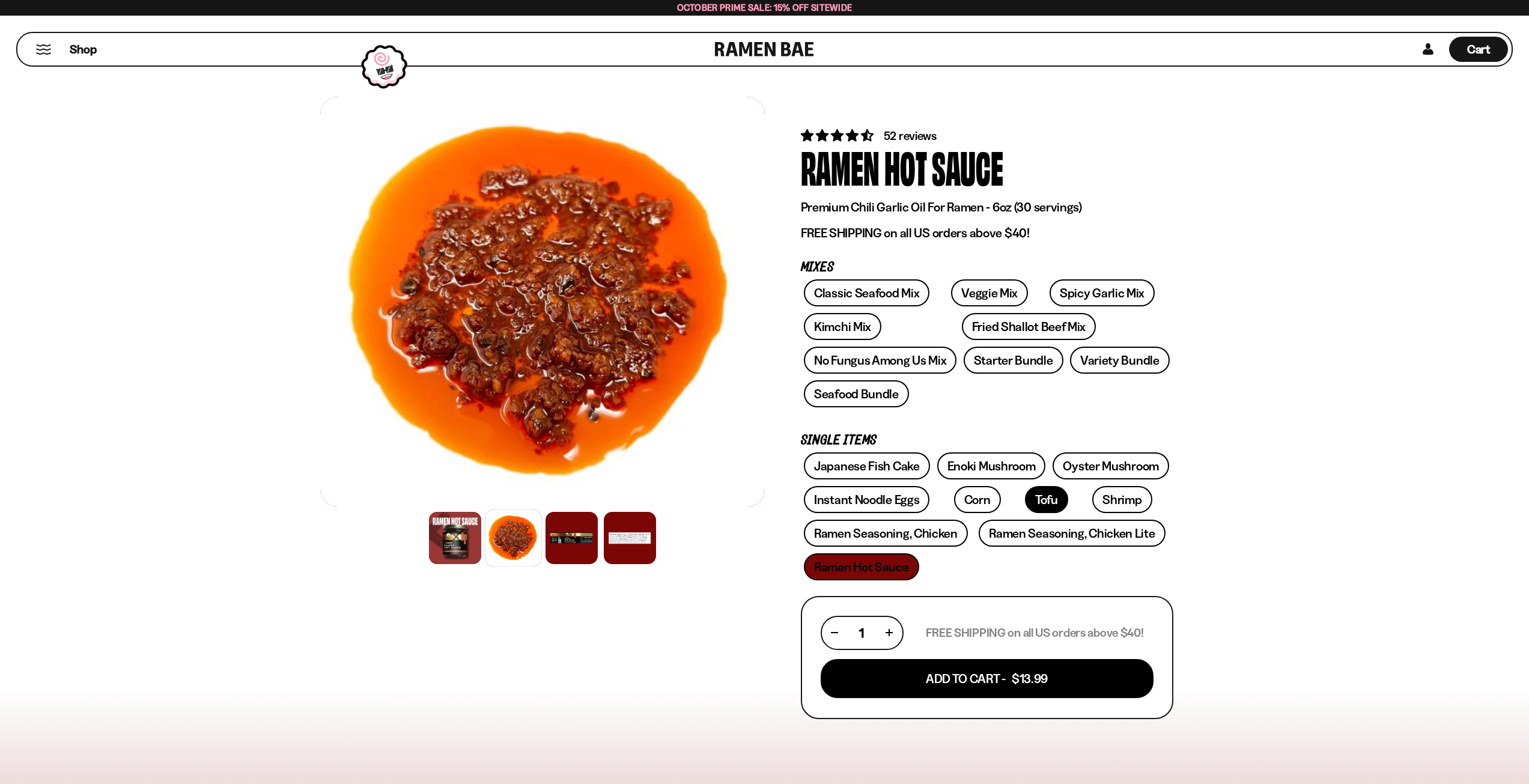
click at [1025, 497] on link "Tofu" at bounding box center [1046, 499] width 43 height 27
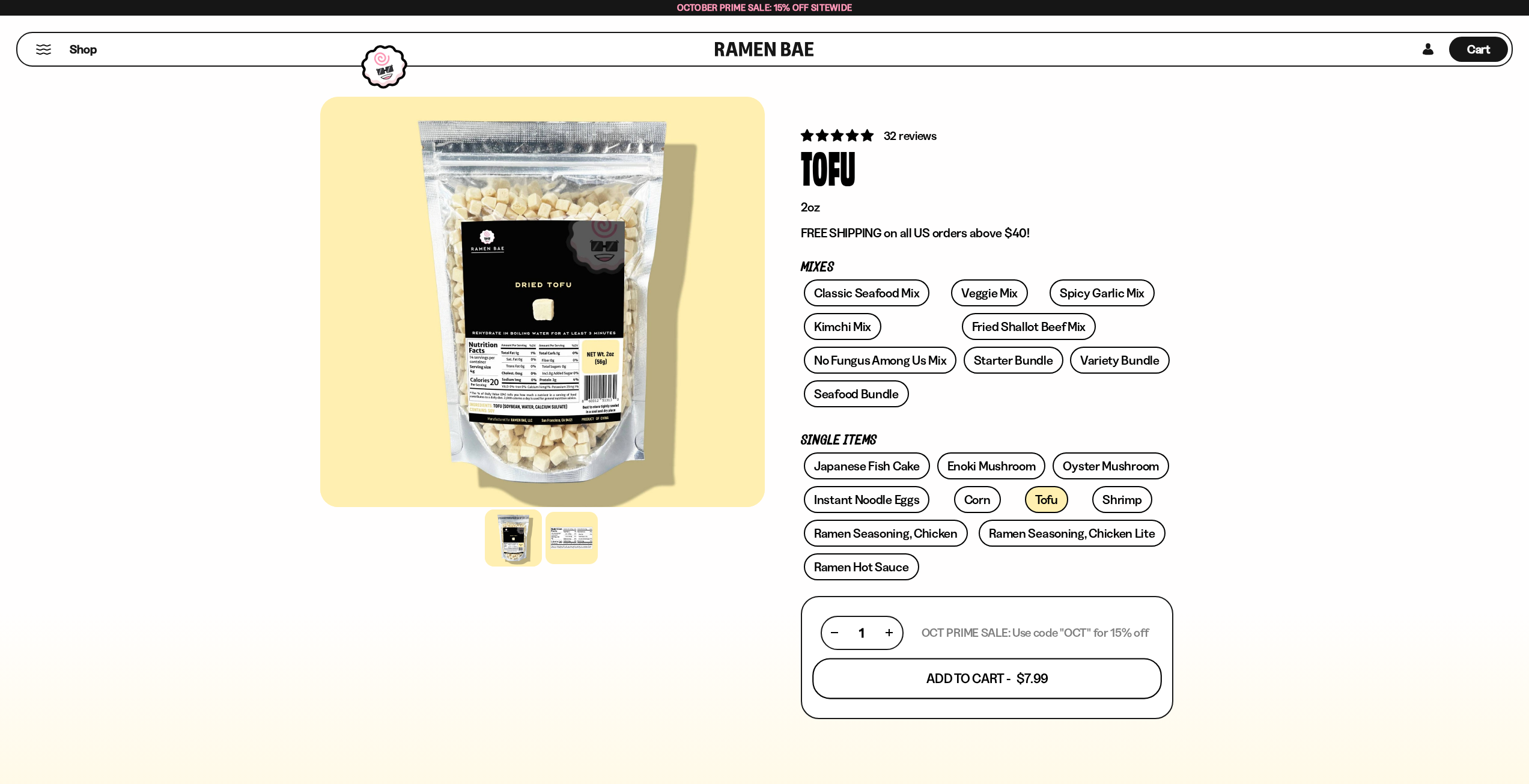
click at [1063, 665] on button "Add To Cart - $7.99" at bounding box center [987, 678] width 350 height 41
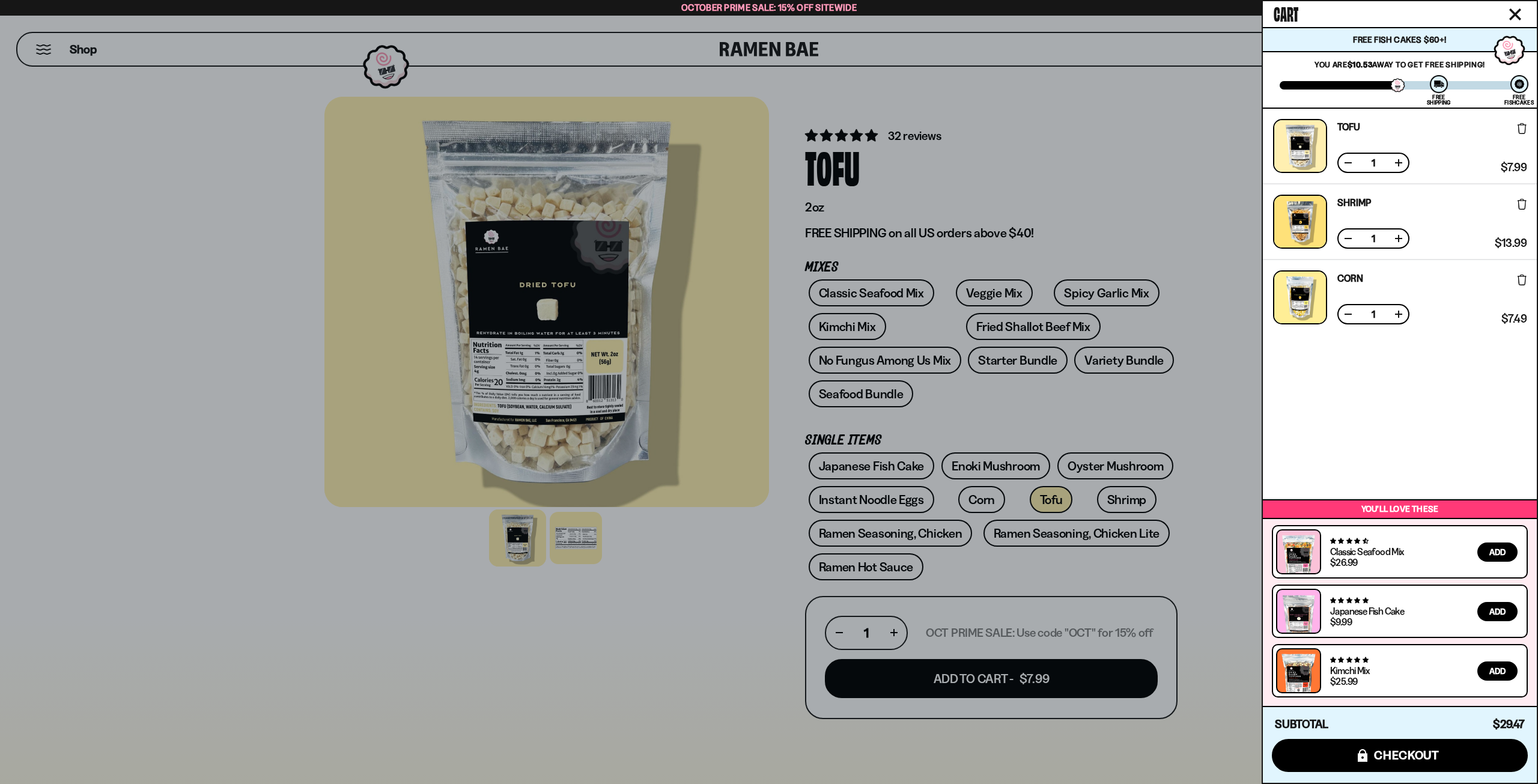
click at [990, 403] on div at bounding box center [769, 392] width 1538 height 784
